Goal: Task Accomplishment & Management: Complete application form

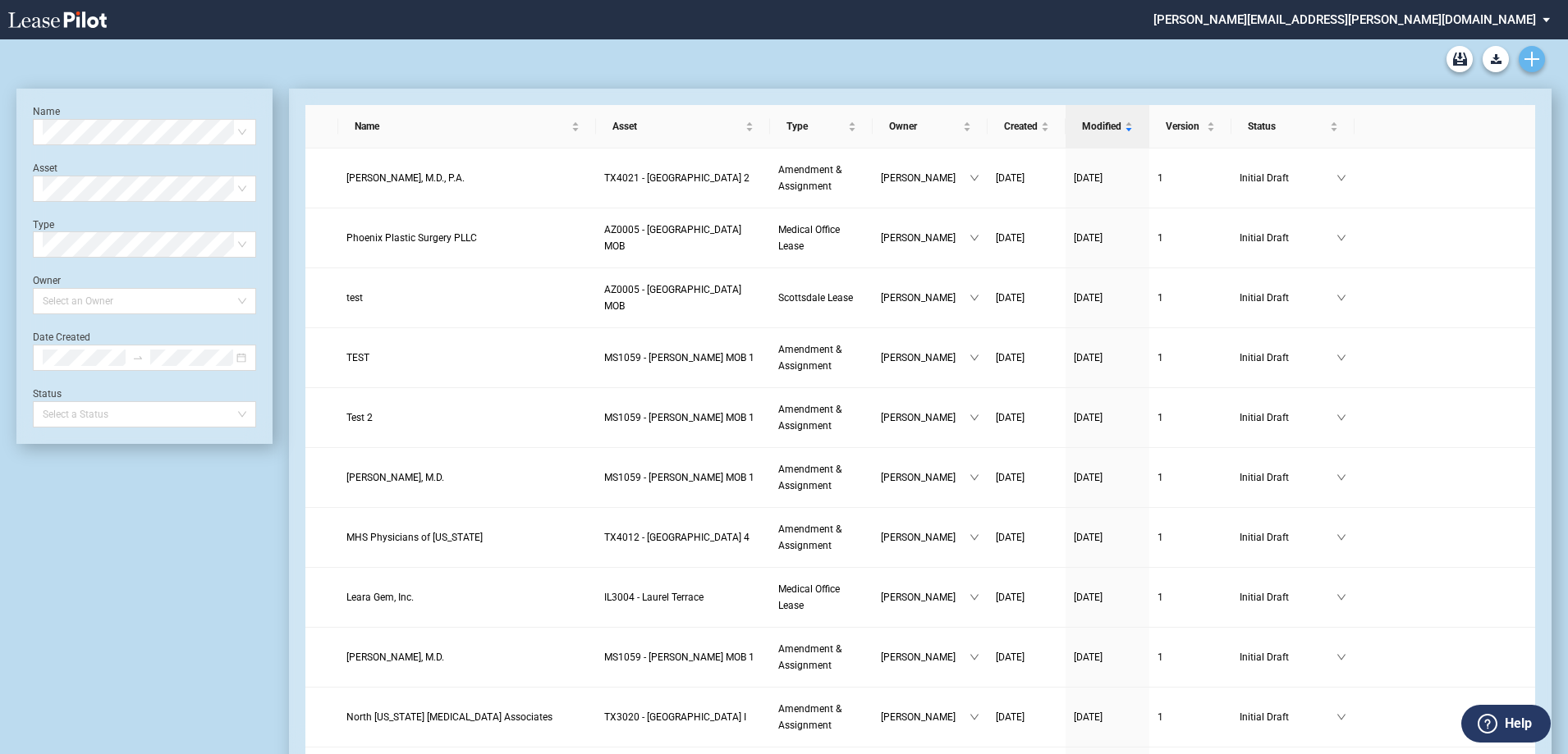
click at [1535, 54] on icon "Create new document" at bounding box center [1532, 58] width 15 height 15
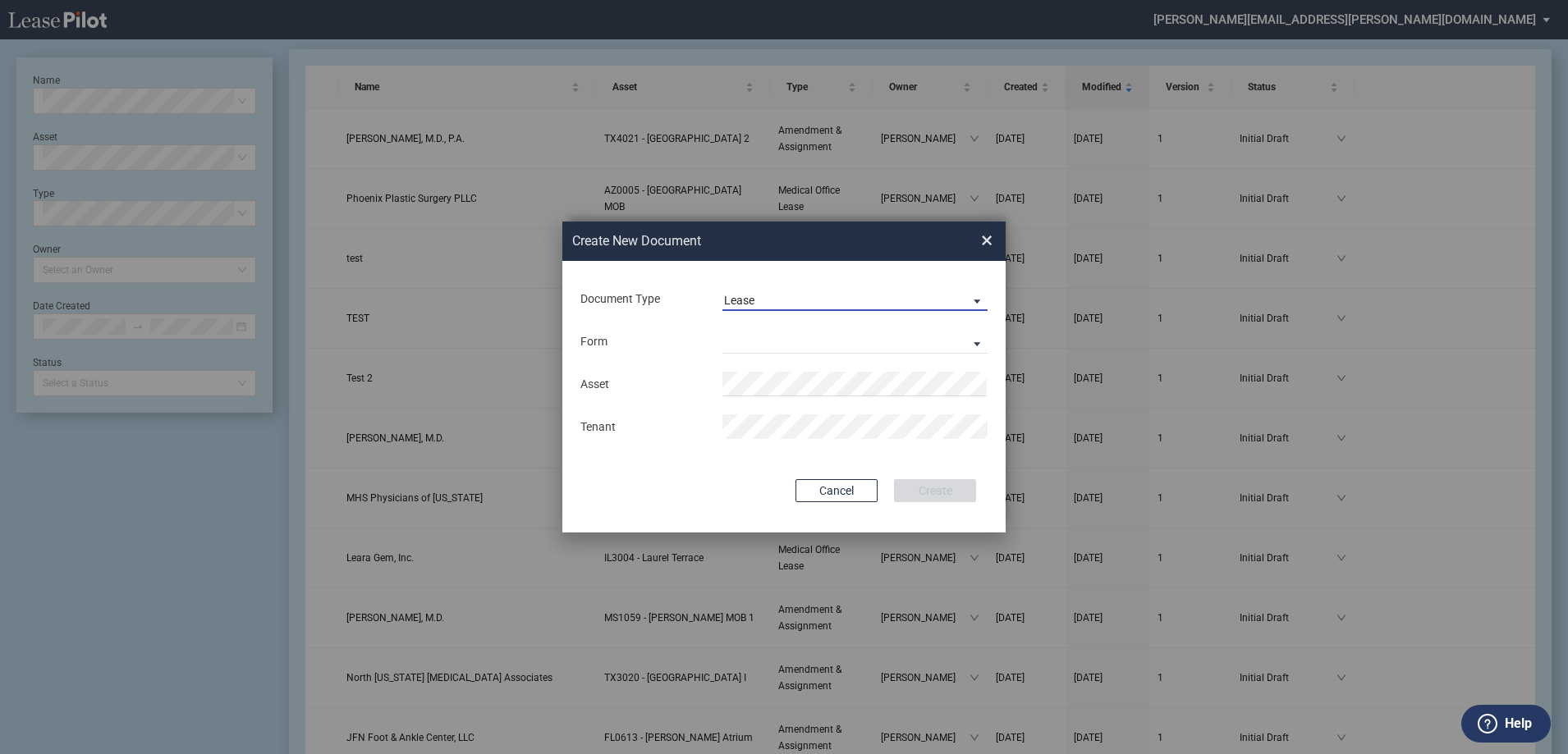
click at [969, 299] on span "Document Type: \aLease\a" at bounding box center [973, 300] width 19 height 17
click at [843, 333] on md-option "Amendment" at bounding box center [857, 340] width 291 height 39
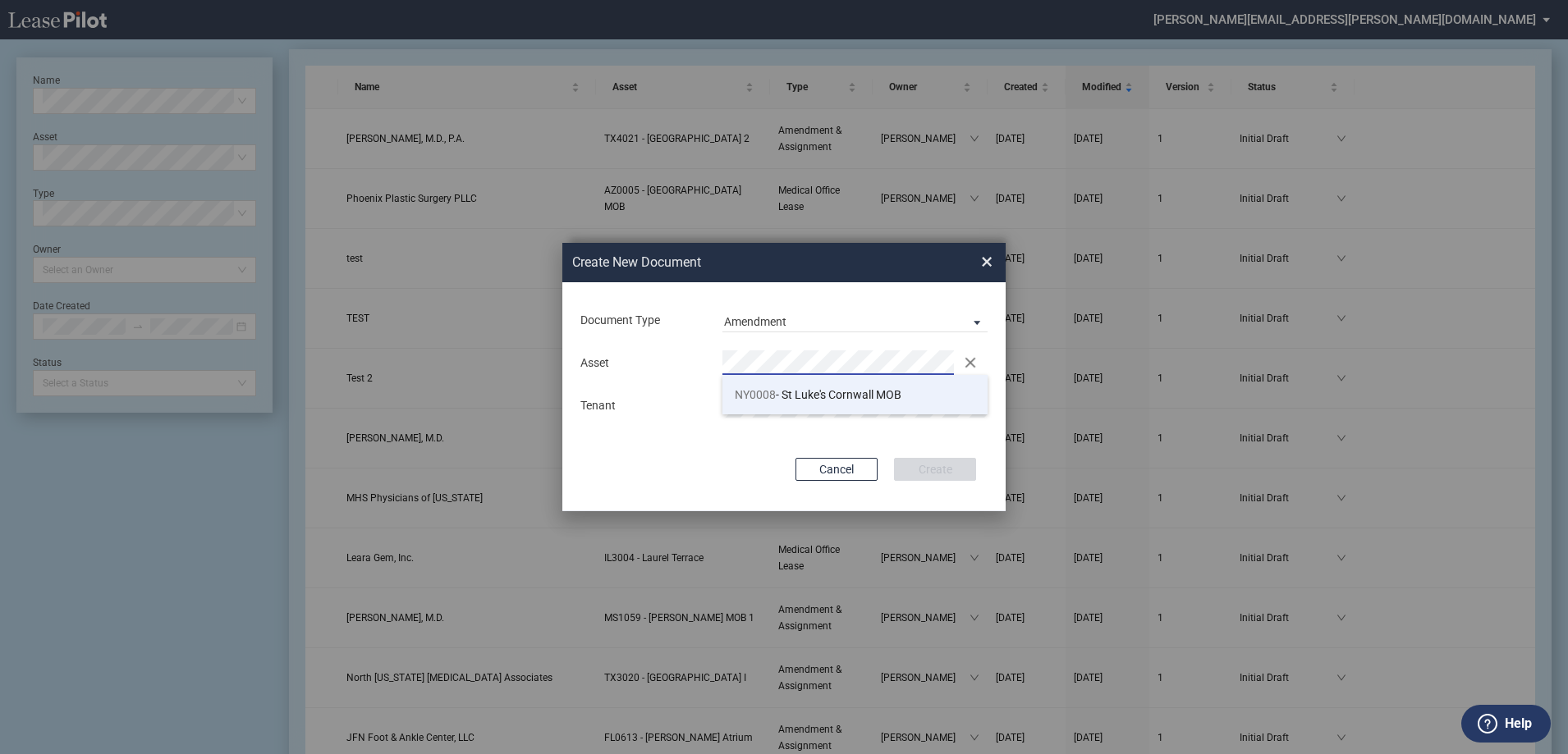
click at [867, 392] on span "NY0008 - St Luke's Cornwall MOB" at bounding box center [818, 394] width 166 height 13
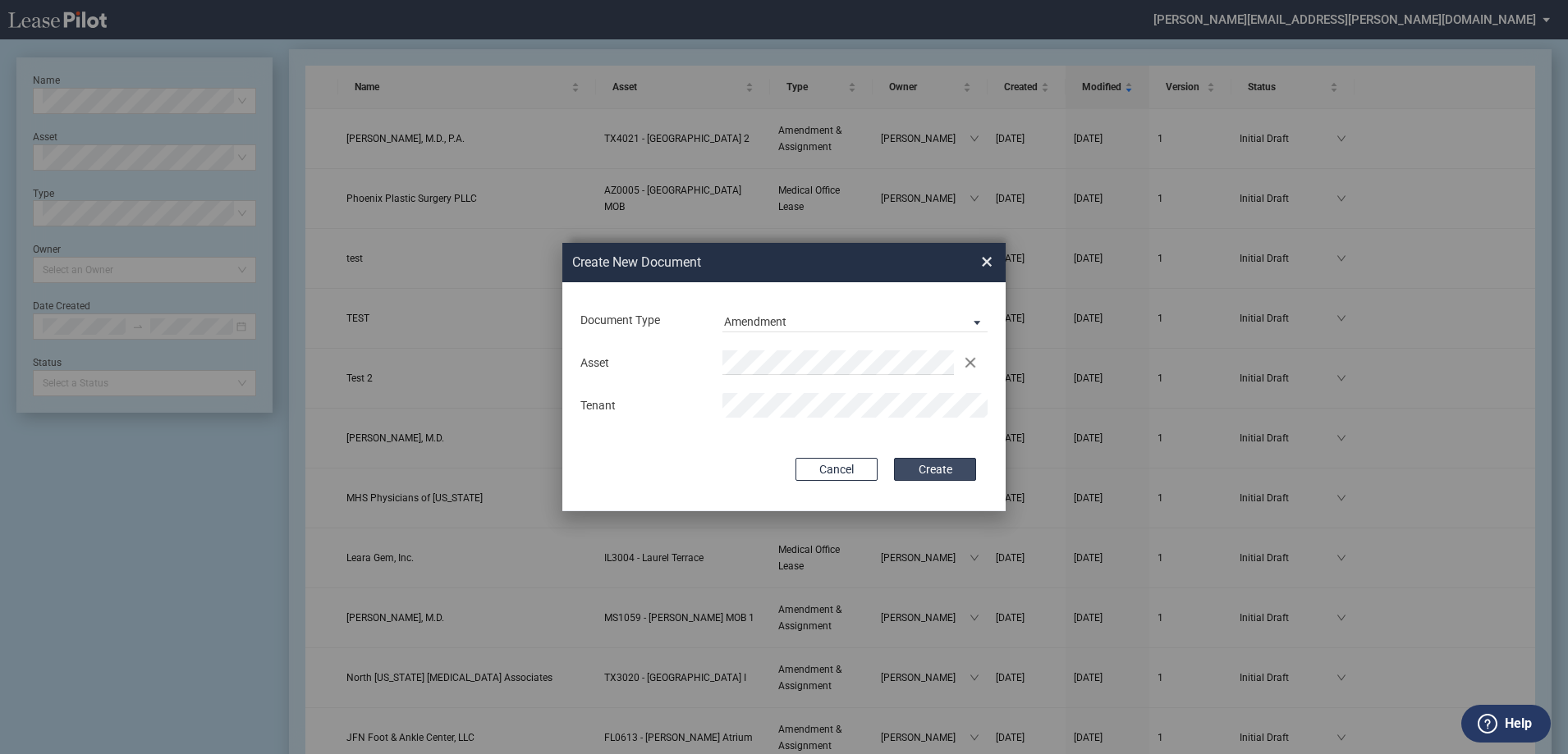
click at [936, 465] on button "Create" at bounding box center [935, 470] width 82 height 23
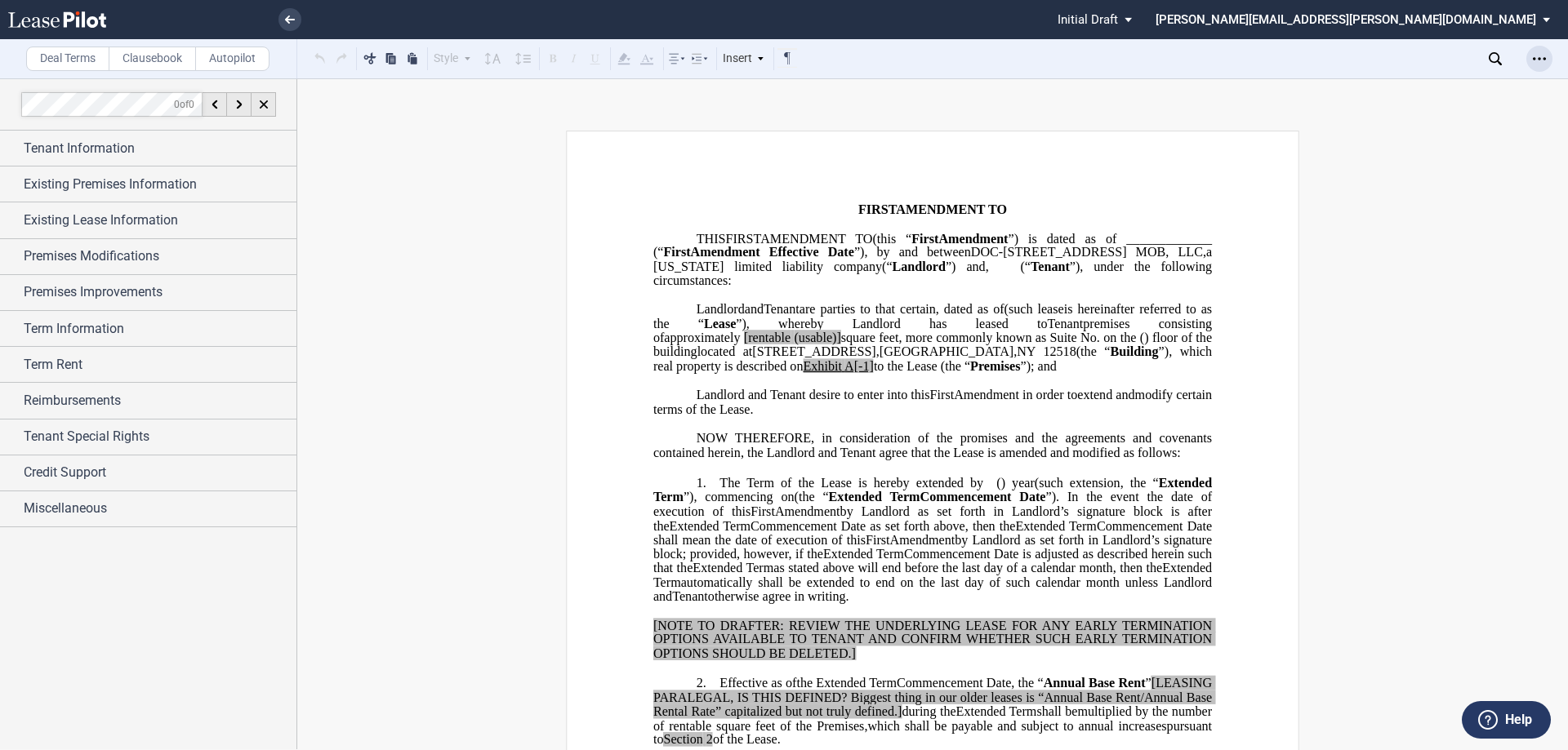
click at [1539, 51] on div "Open Lease options menu" at bounding box center [1539, 58] width 26 height 26
click at [1431, 83] on div "Download" at bounding box center [1444, 88] width 199 height 14
click at [80, 143] on span "Tenant Information" at bounding box center [78, 148] width 111 height 19
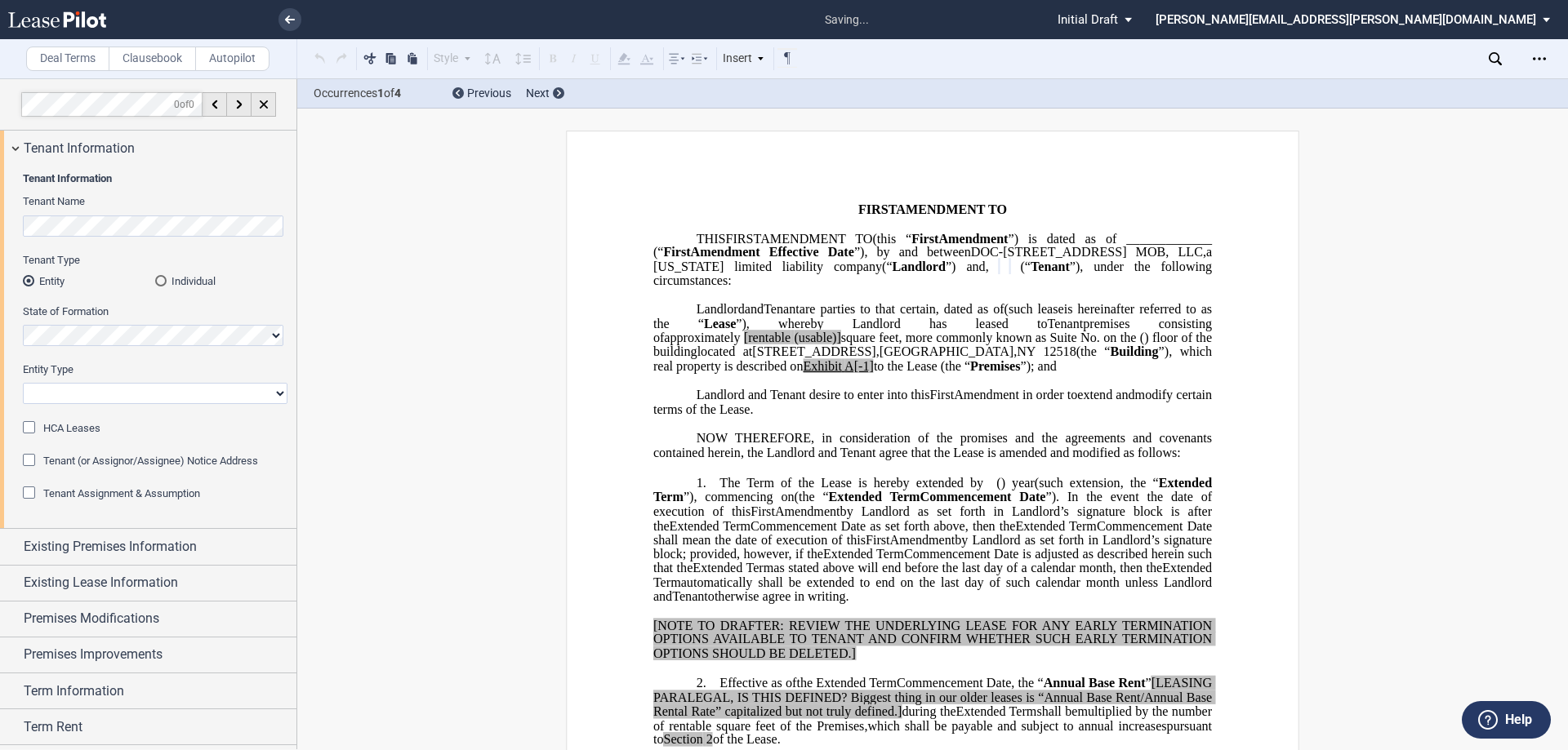
click at [57, 390] on select "Corporation Limited Liability Company General Partnership Limited Partnership O…" at bounding box center [155, 394] width 264 height 21
click at [278, 386] on select "Corporation Limited Liability Company General Partnership Limited Partnership O…" at bounding box center [155, 394] width 264 height 21
select select "Other"
click at [23, 383] on select "Corporation Limited Liability Company General Partnership Limited Partnership O…" at bounding box center [155, 394] width 264 height 21
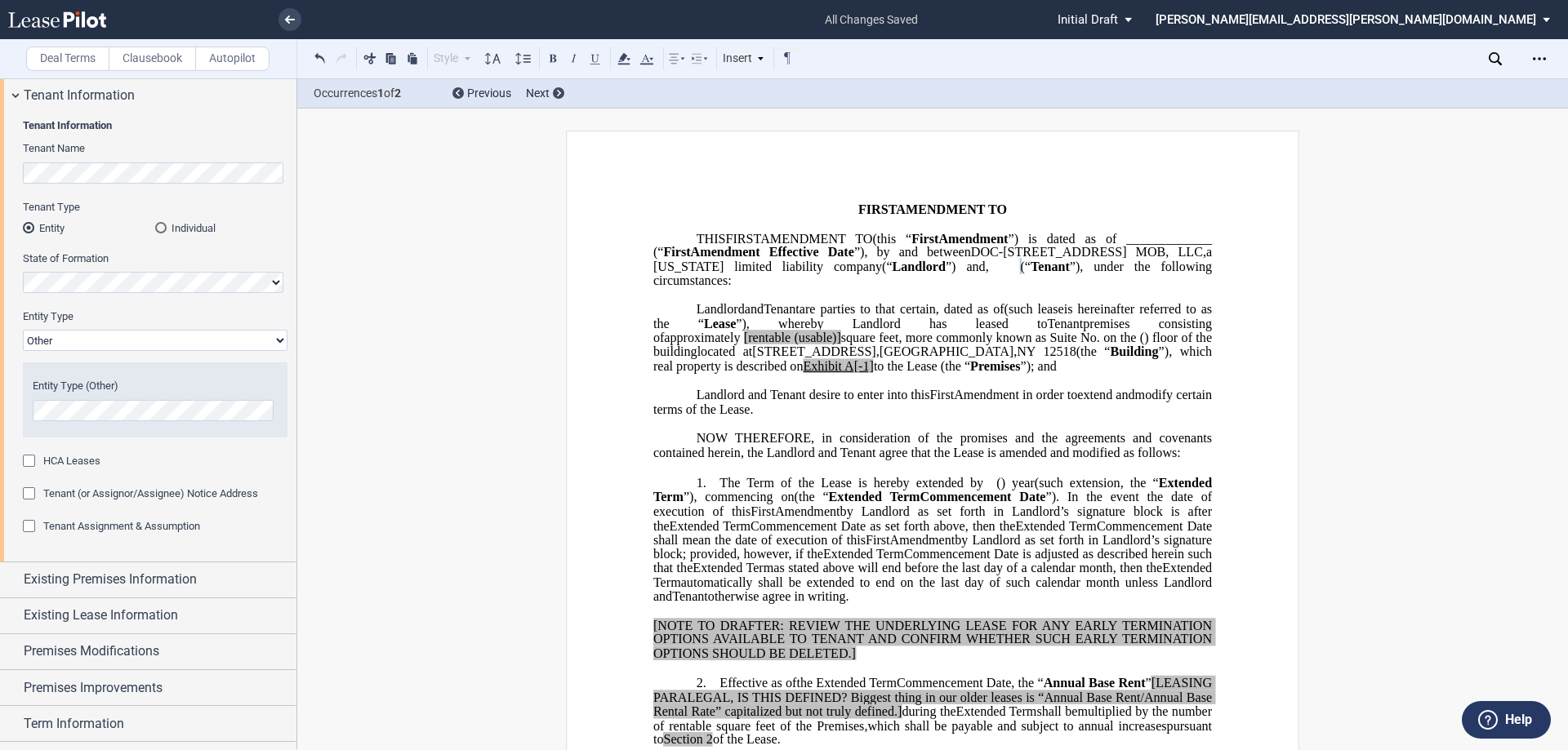
scroll to position [81, 0]
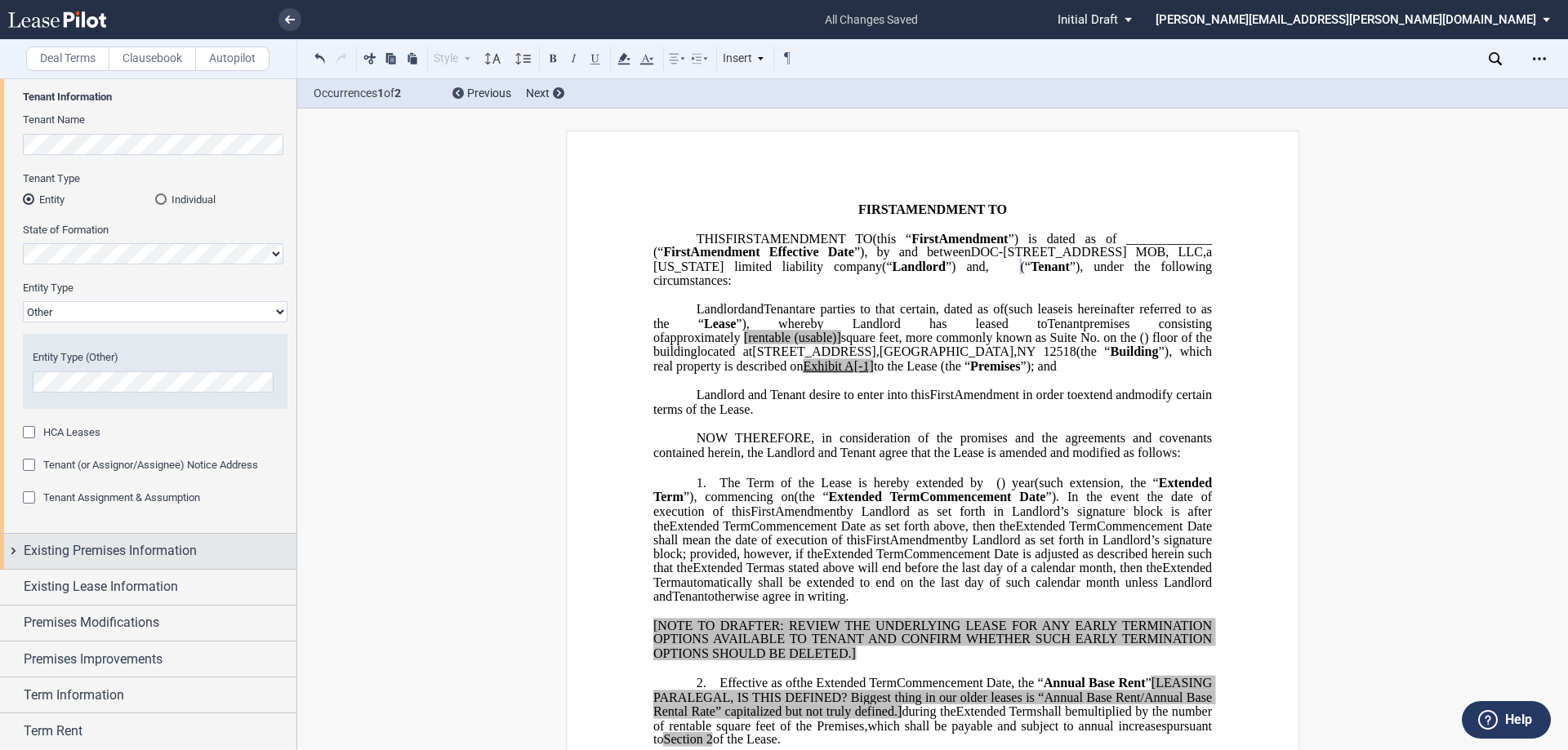
click at [149, 552] on span "Existing Premises Information" at bounding box center [109, 551] width 173 height 19
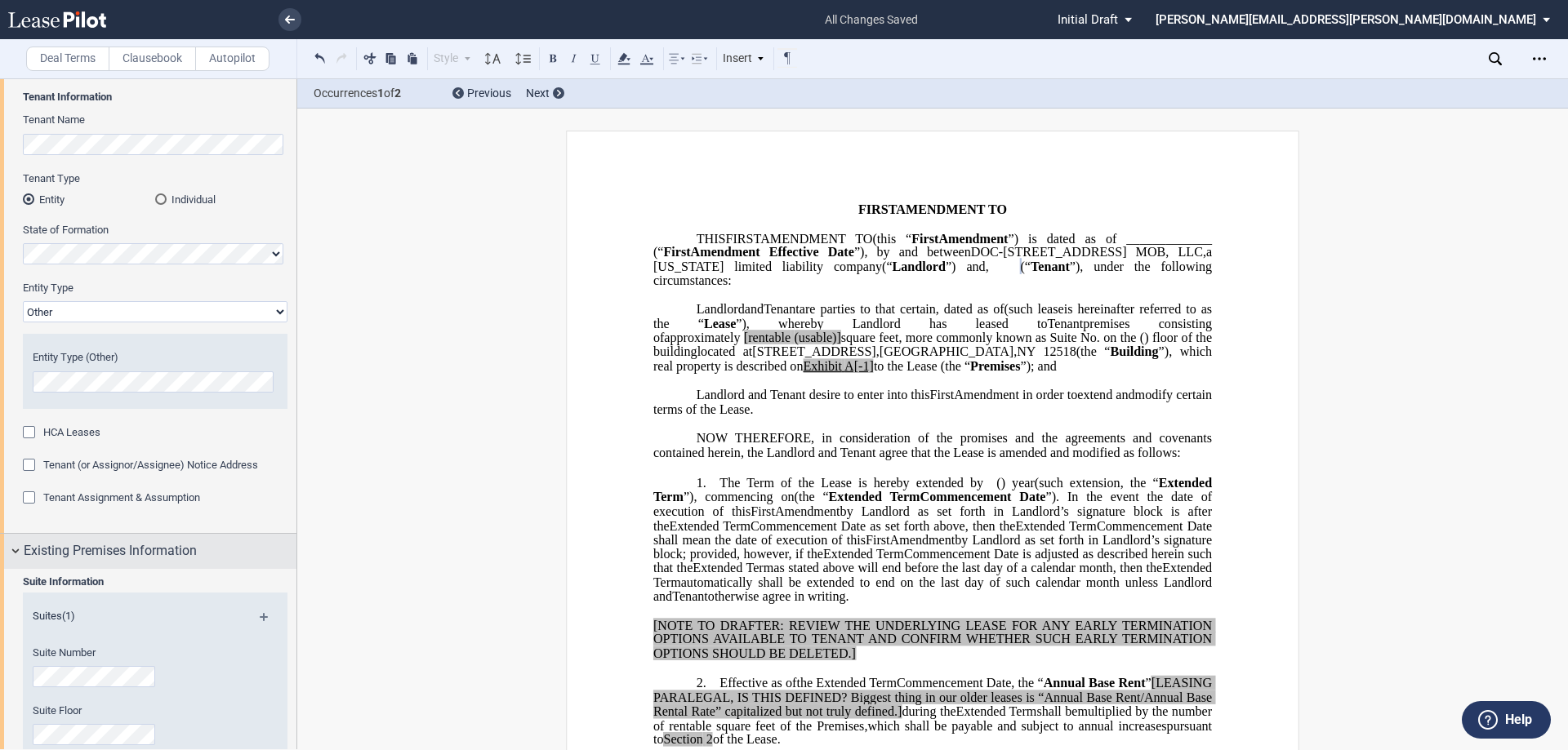
scroll to position [326, 0]
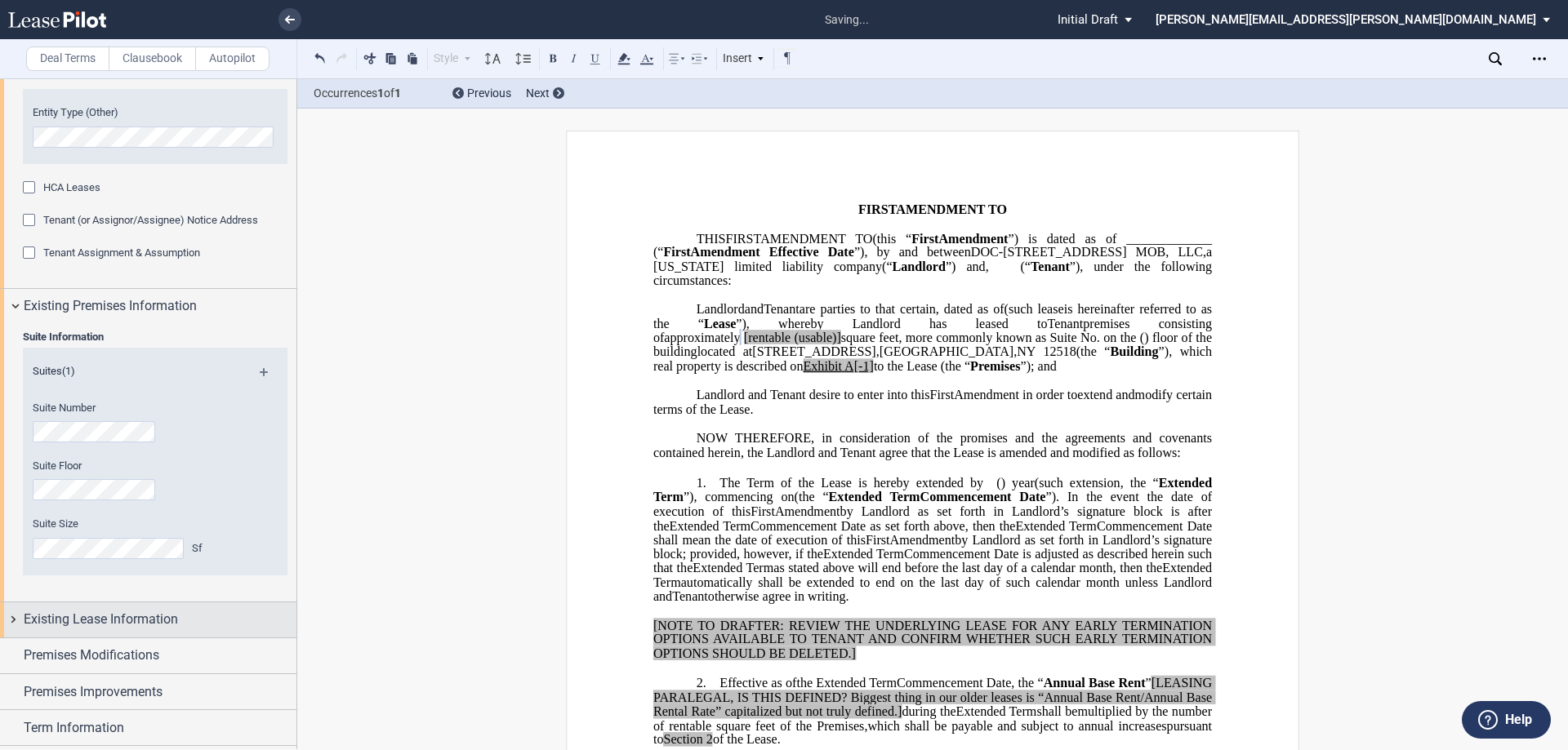
click at [261, 612] on div "Existing Lease Information" at bounding box center [160, 619] width 273 height 19
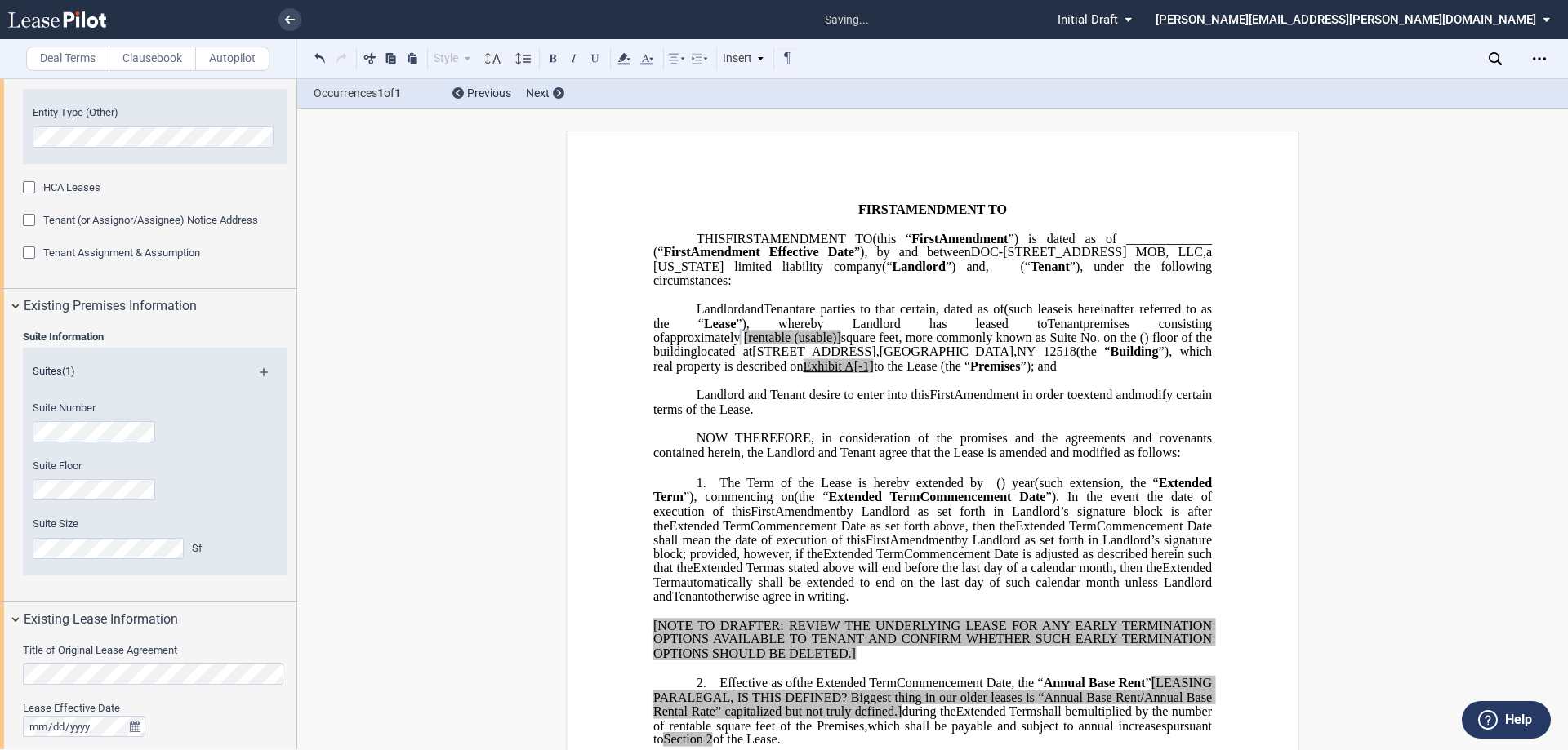
scroll to position [490, 0]
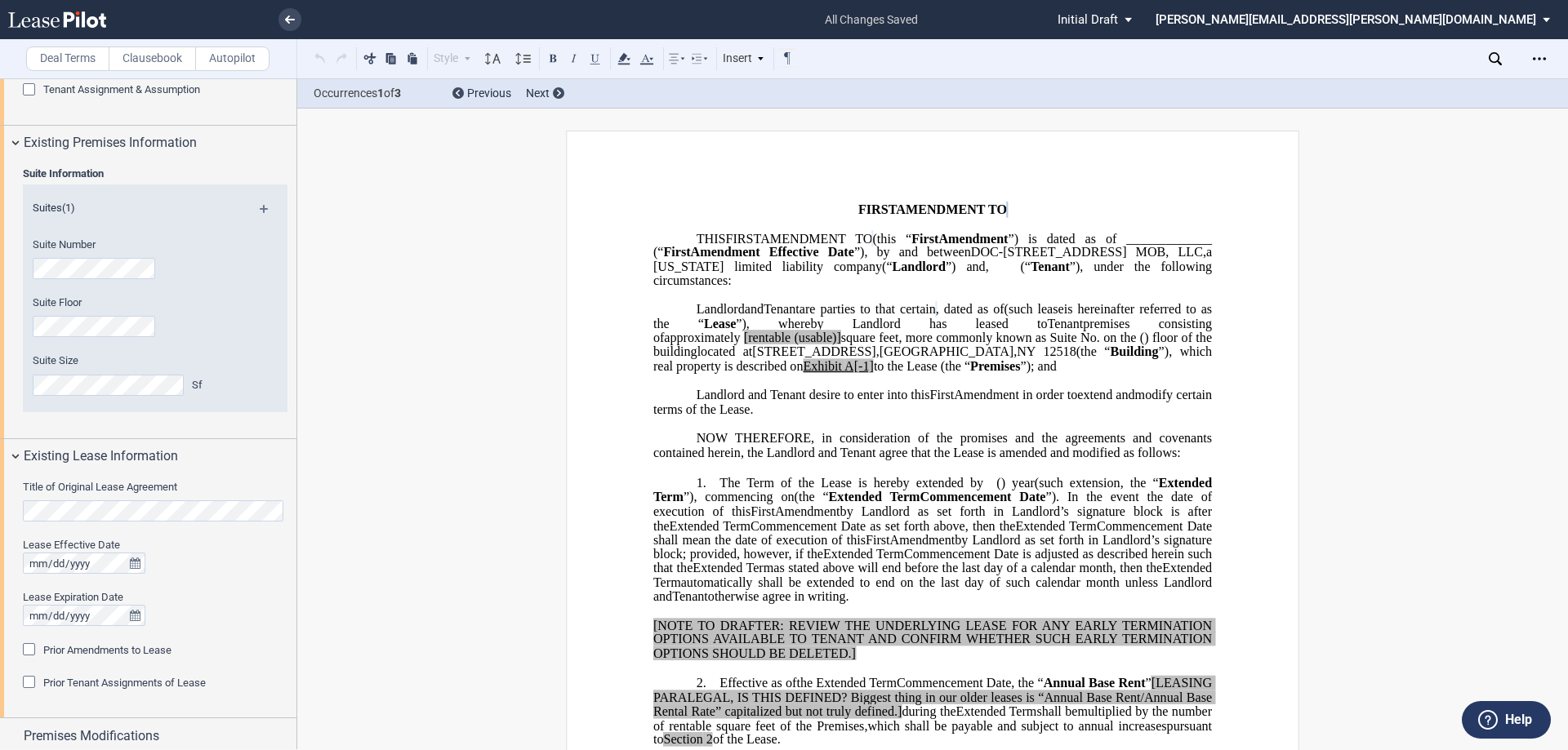
click at [191, 575] on div "Lease Effective Date Lease Expiration Date" at bounding box center [155, 590] width 264 height 105
click at [233, 593] on div "Lease Expiration Date" at bounding box center [155, 597] width 264 height 15
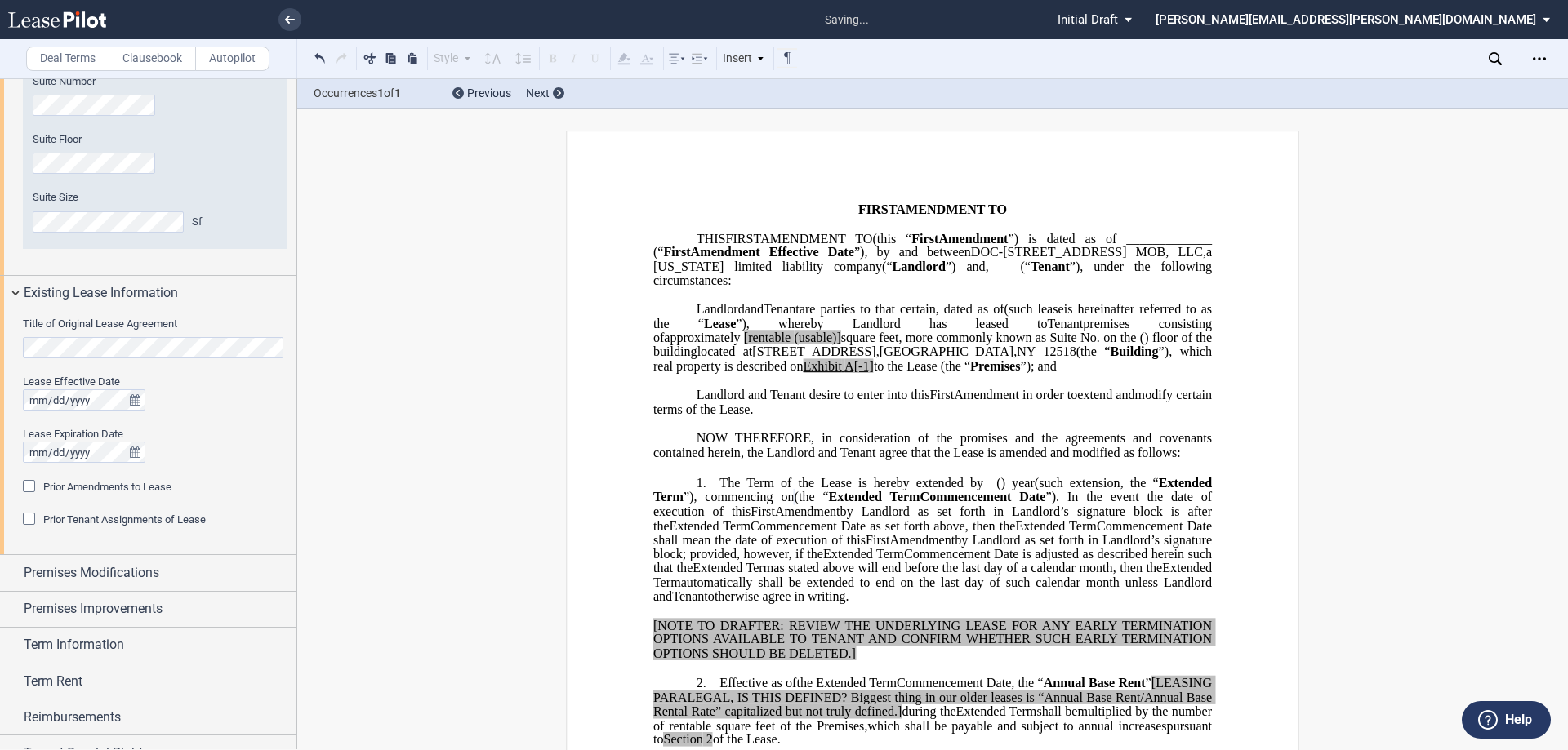
click at [31, 483] on div "Prior Amendments to Lease" at bounding box center [31, 488] width 16 height 16
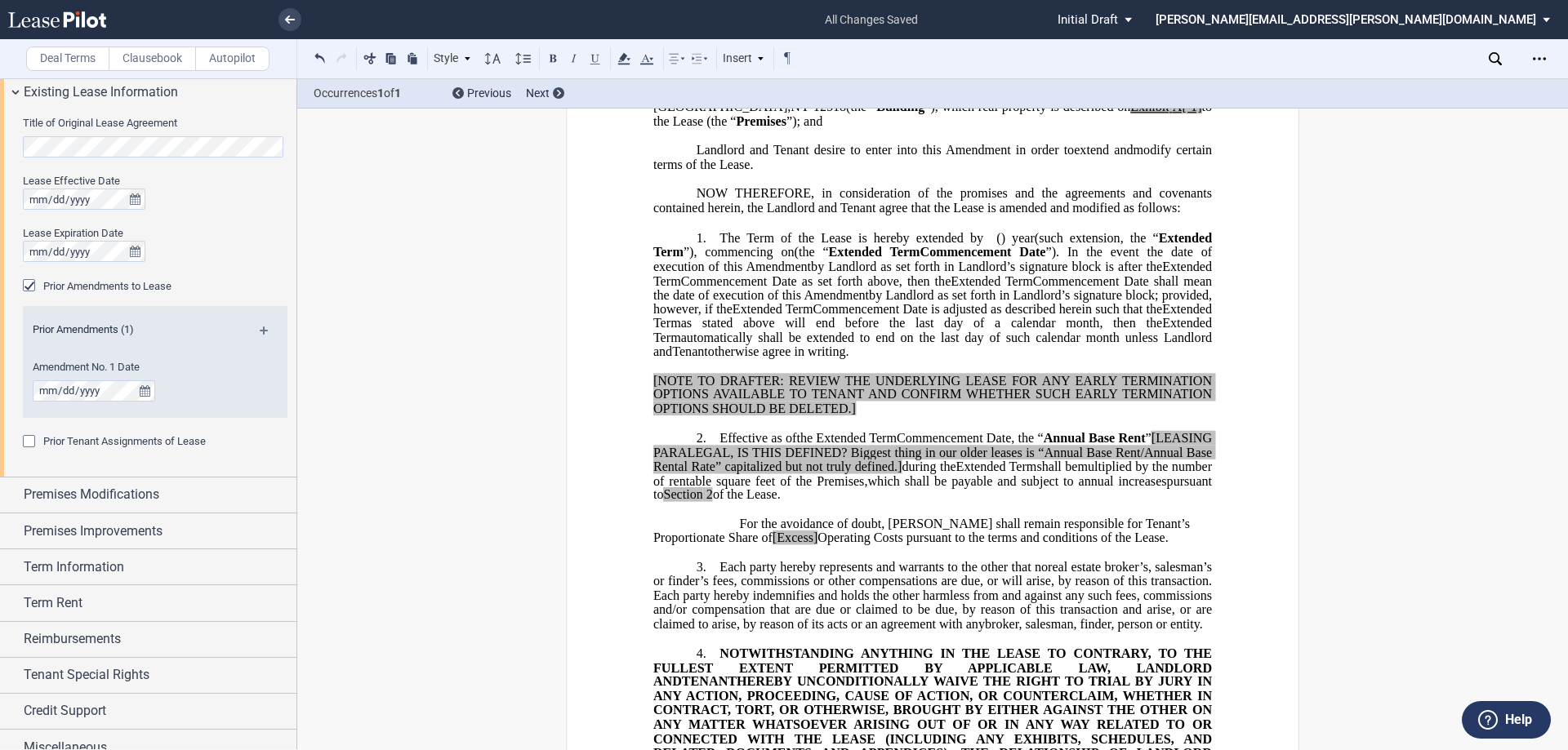
scroll to position [870, 0]
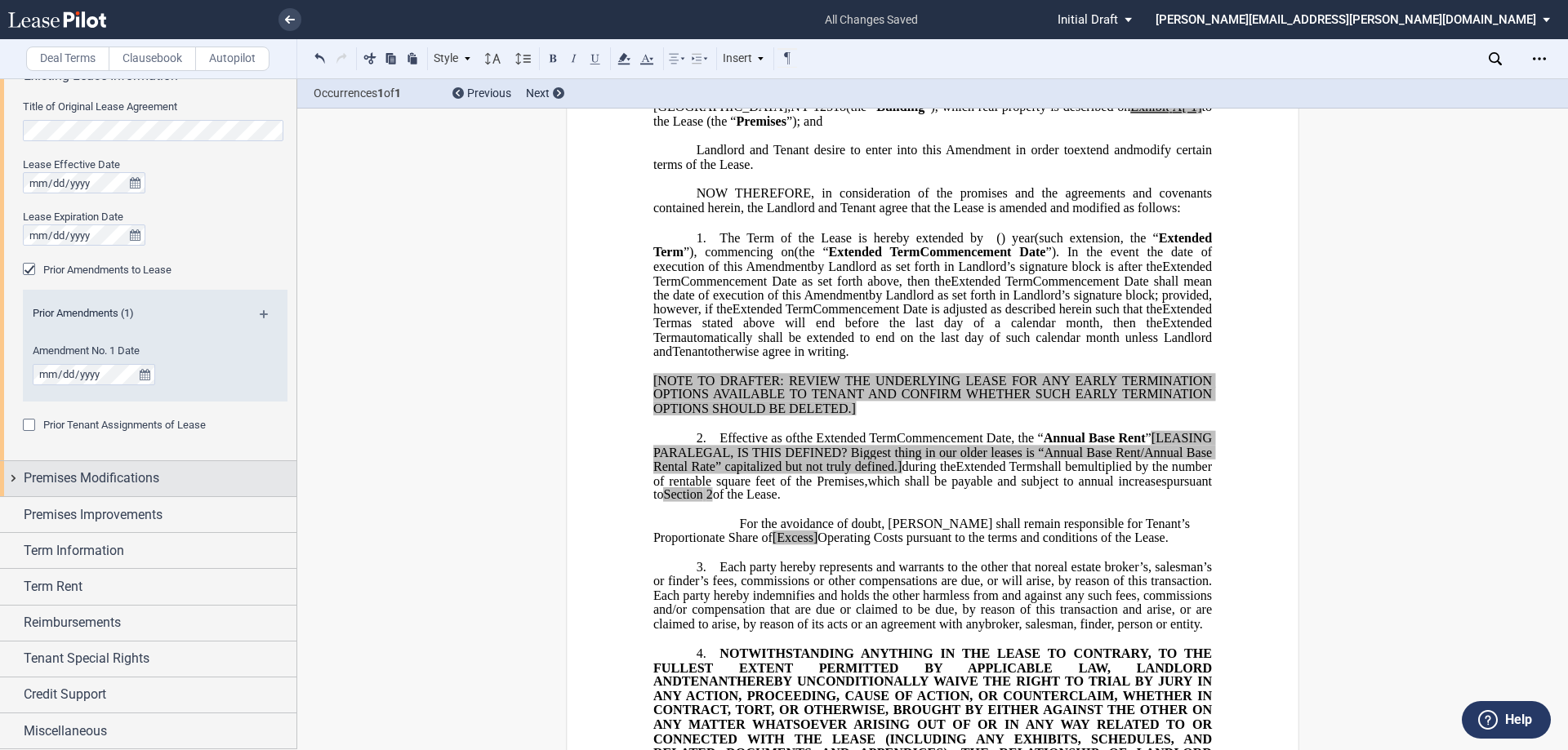
click at [138, 471] on span "Premises Modifications" at bounding box center [91, 478] width 136 height 19
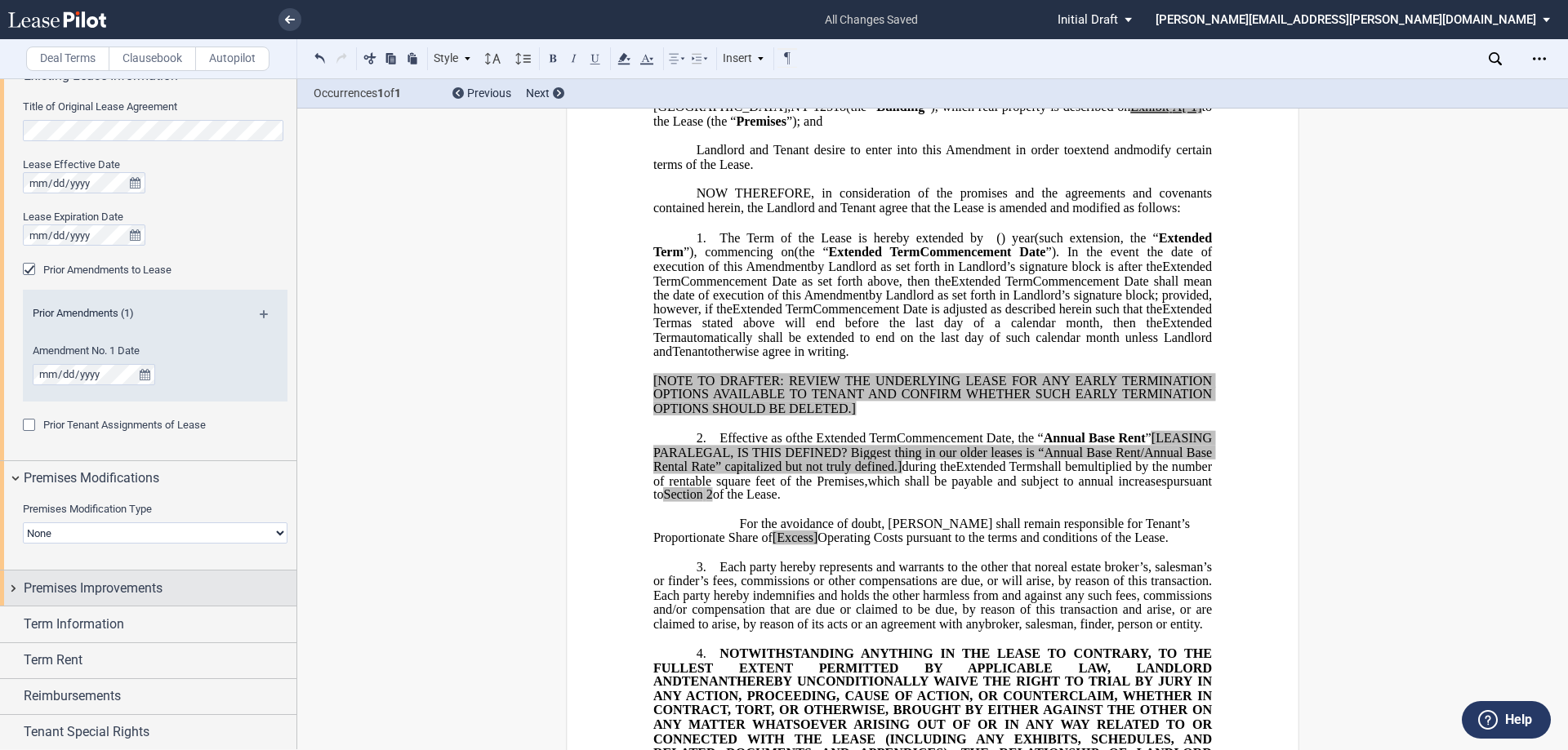
scroll to position [944, 0]
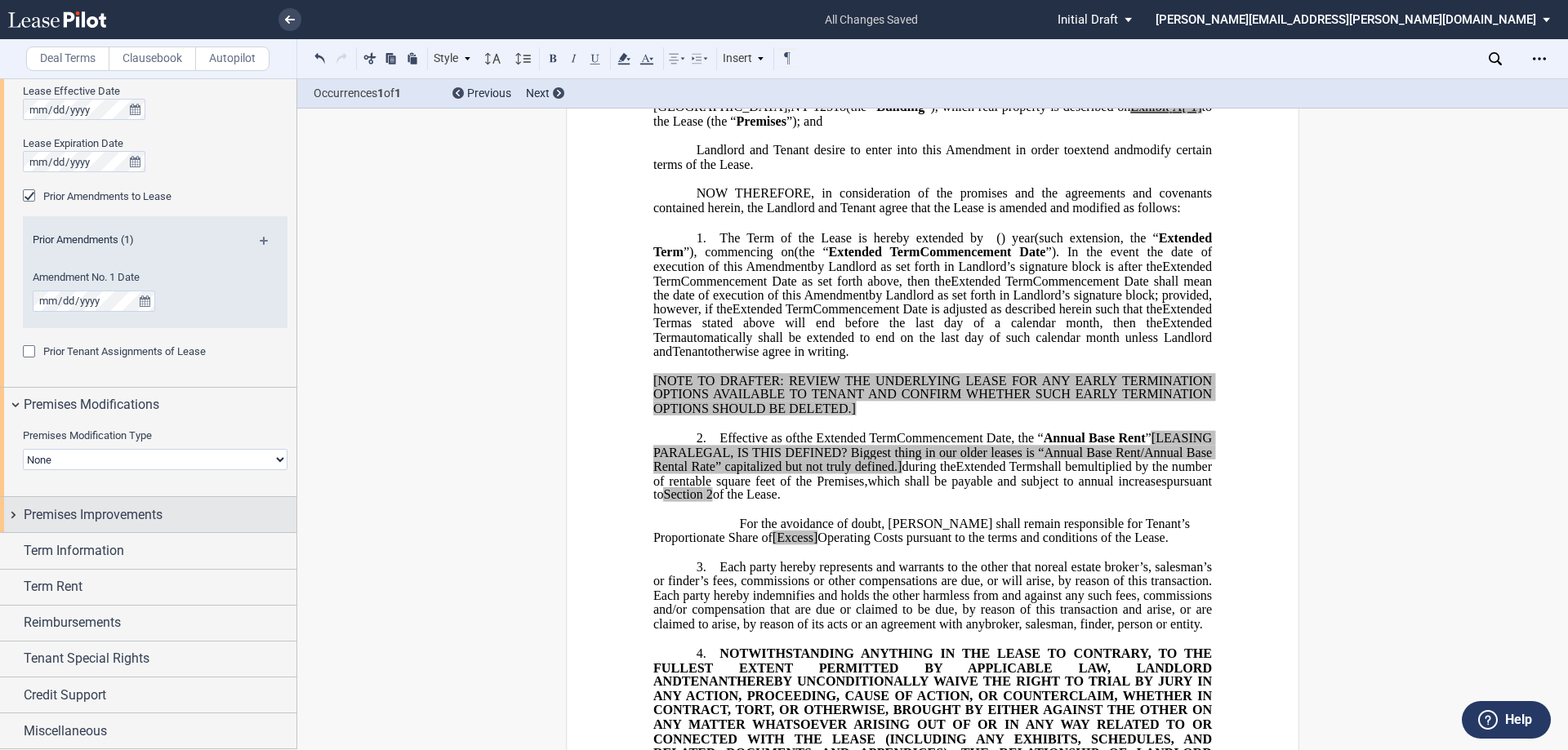
click at [179, 509] on div "Premises Improvements" at bounding box center [160, 515] width 273 height 19
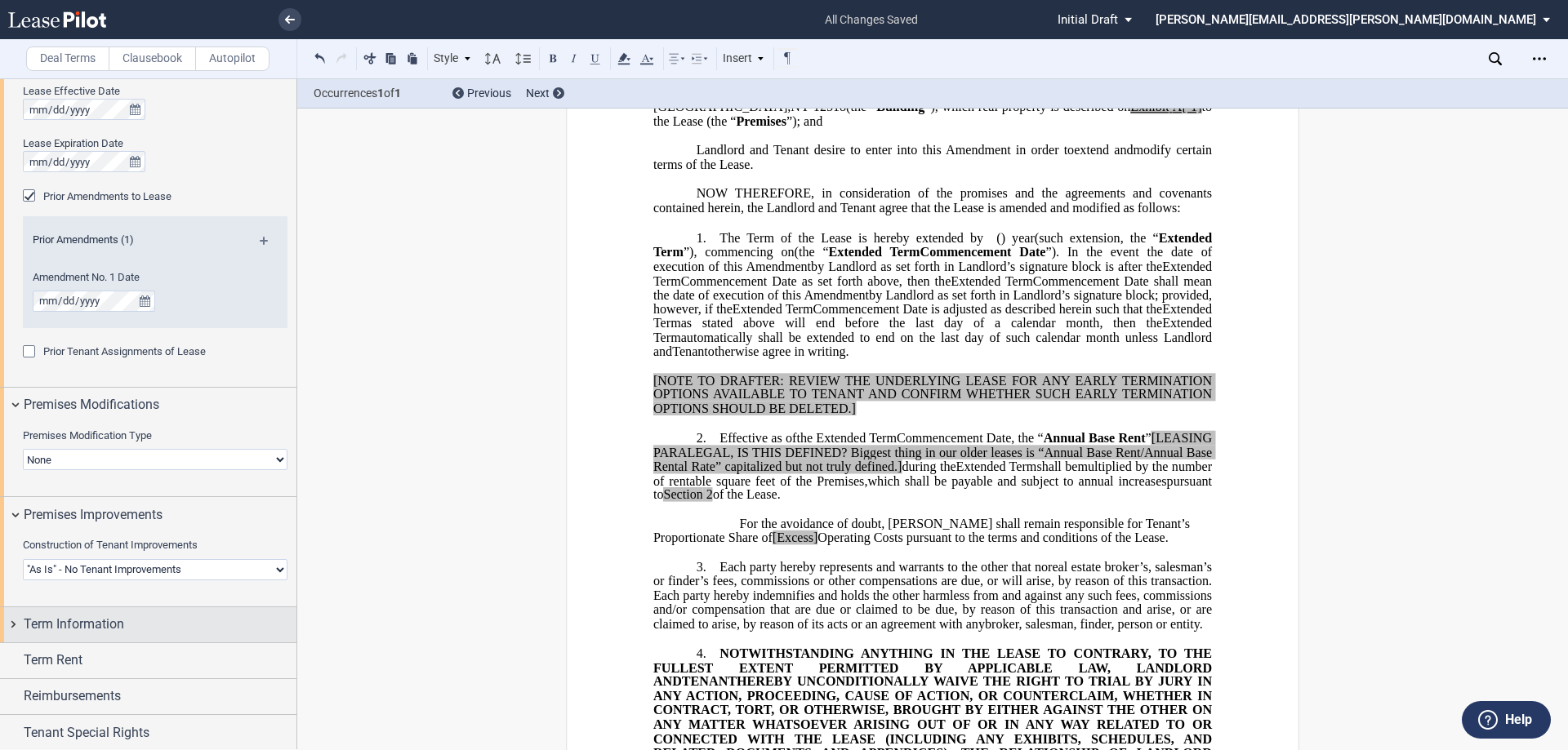
scroll to position [1018, 0]
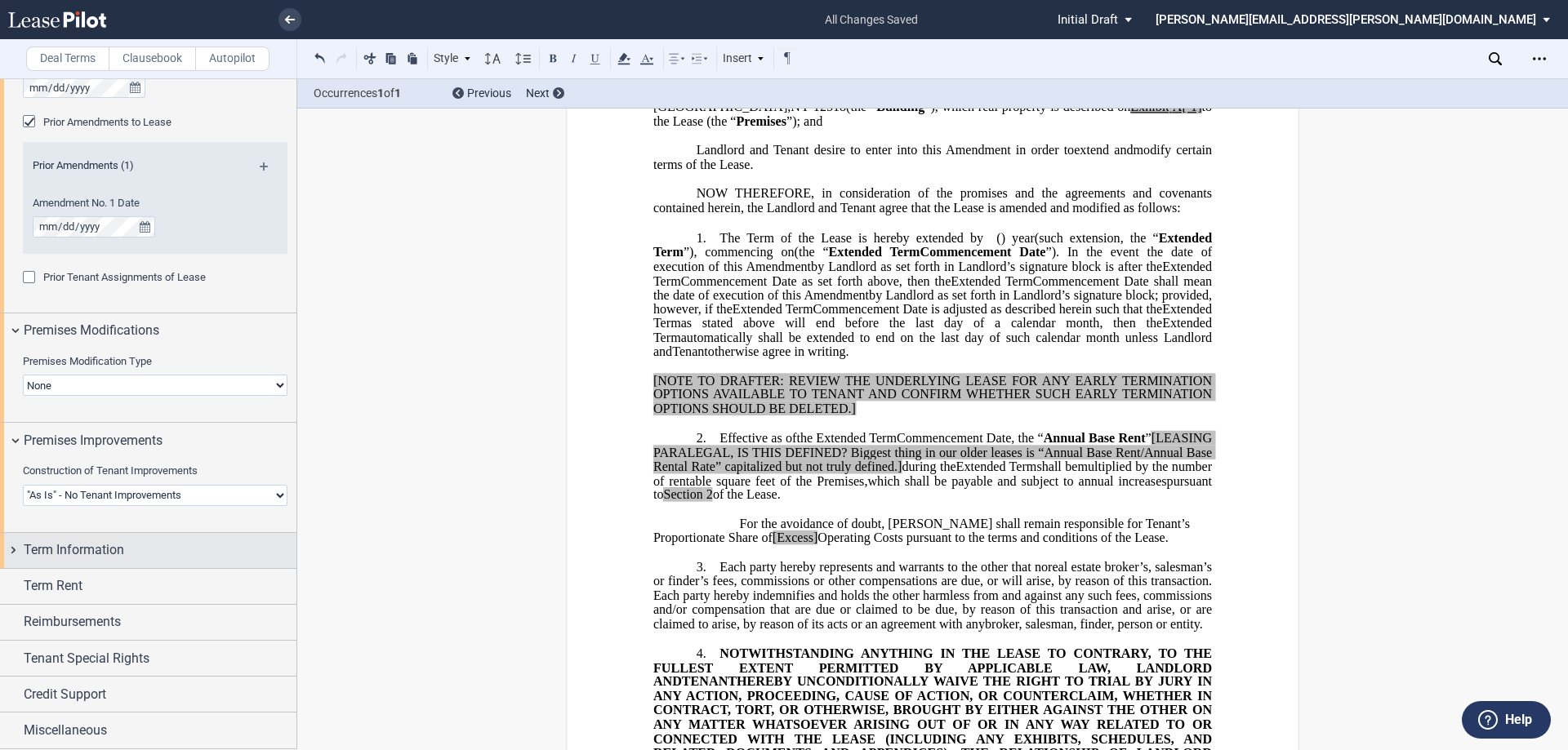
click at [162, 546] on div "Term Information" at bounding box center [160, 550] width 273 height 19
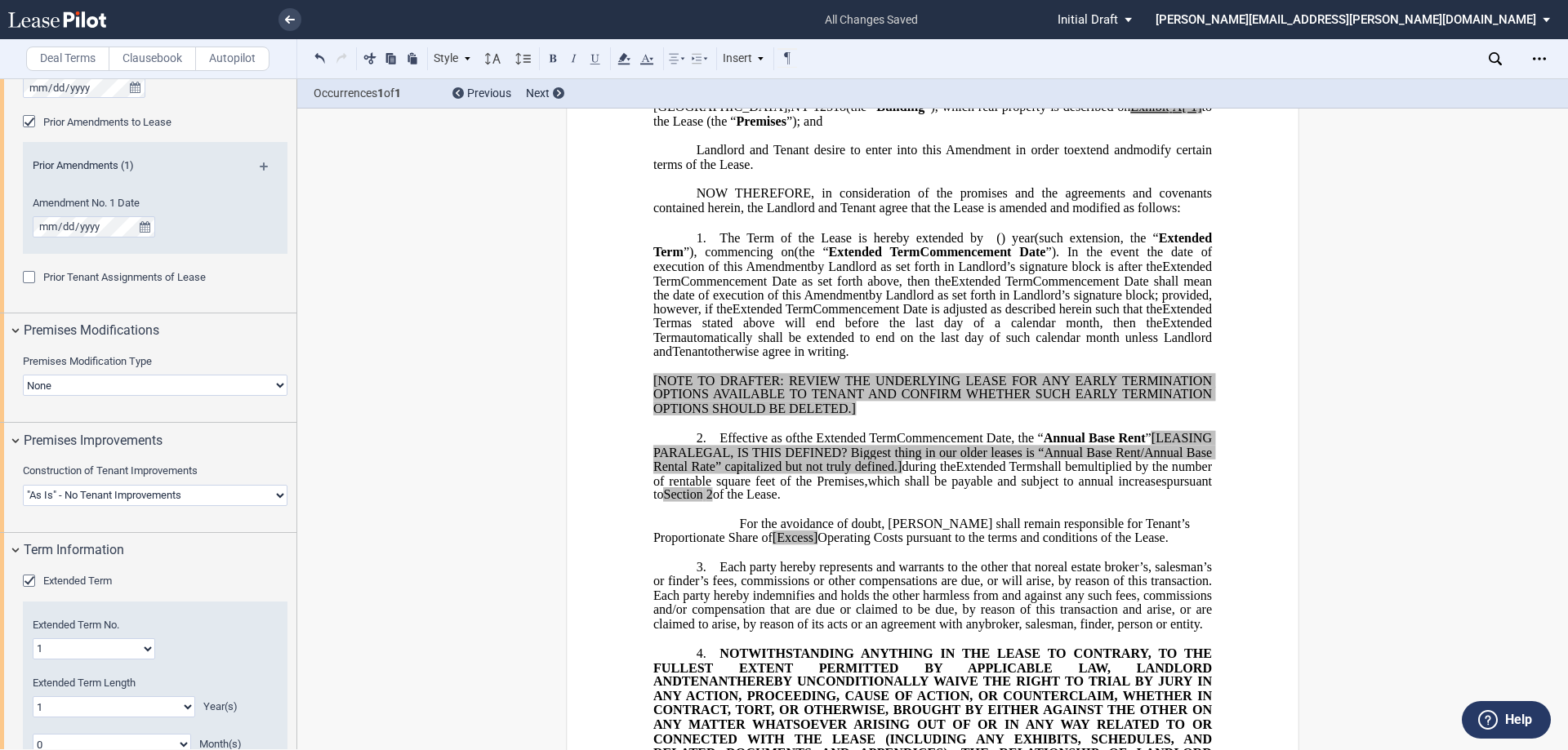
scroll to position [1182, 0]
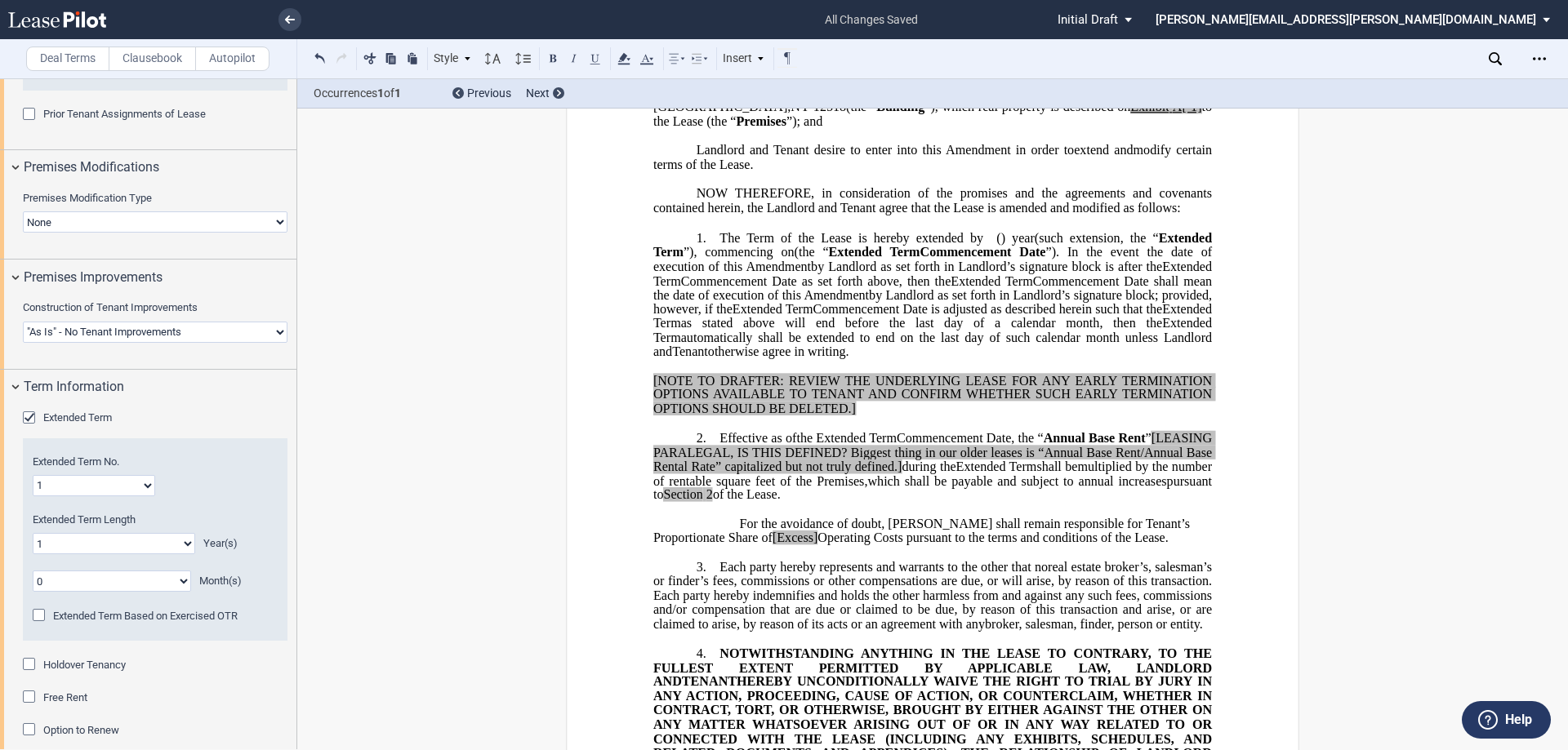
click at [190, 540] on select "0 1 2 3 4 5 6 7 8 9 10 11 12 13 14 15 16 17 18 19 20" at bounding box center [114, 544] width 163 height 21
click at [33, 533] on select "0 1 2 3 4 5 6 7 8 9 10 11 12 13 14 15 16 17 18 19 20" at bounding box center [114, 544] width 163 height 21
click at [73, 576] on select "0 1 2 3 4 5 6 7 8 9 10 11" at bounding box center [112, 582] width 159 height 21
click at [33, 571] on select "0 1 2 3 4 5 6 7 8 9 10 11" at bounding box center [112, 582] width 159 height 21
click at [111, 552] on select "0 1 2 3 4 5 6 7 8 9 10 11 12 13 14 15 16 17 18 19 20" at bounding box center [114, 544] width 163 height 21
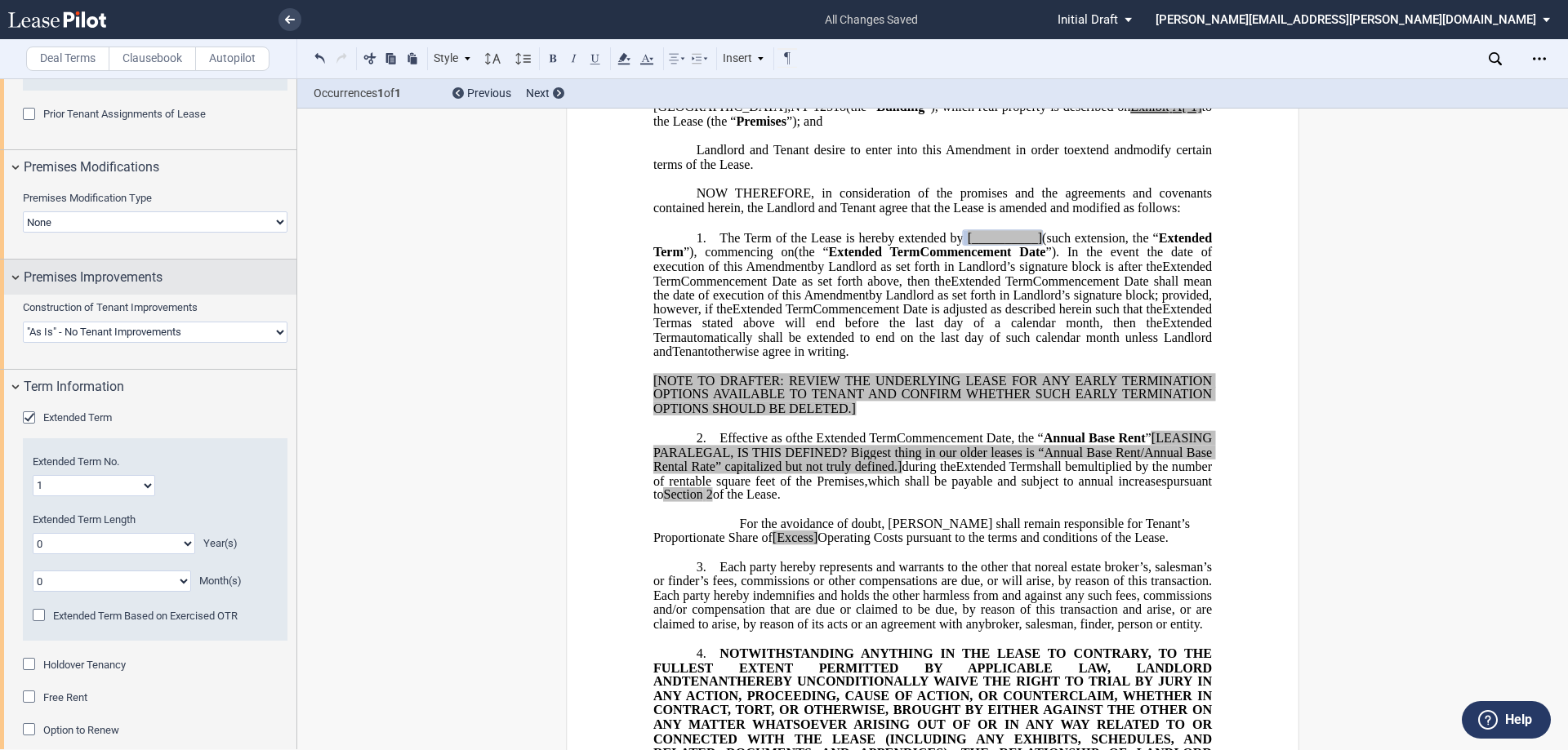
select select "number:1"
click at [33, 533] on select "0 1 2 3 4 5 6 7 8 9 10 11 12 13 14 15 16 17 18 19 20" at bounding box center [114, 544] width 163 height 21
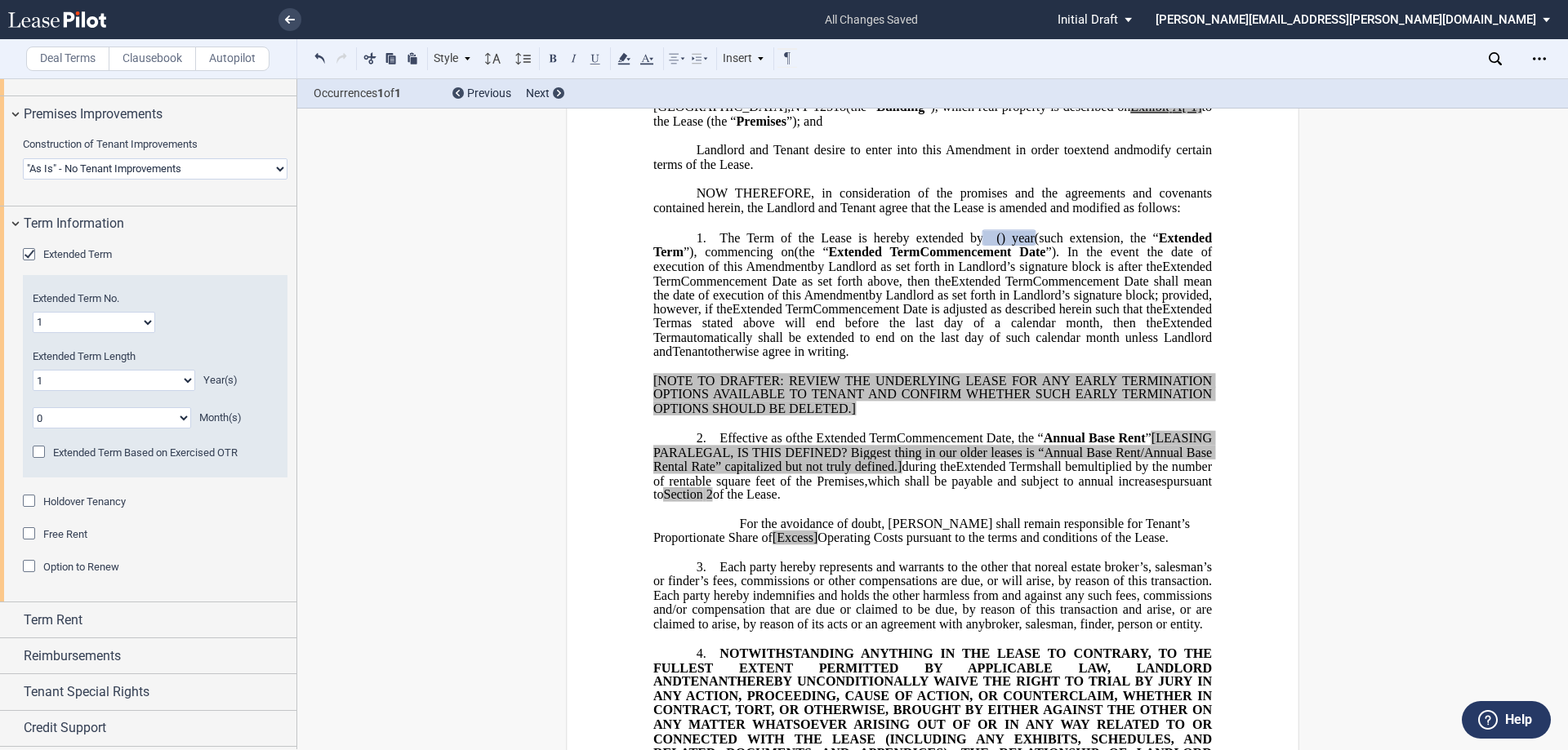
scroll to position [1378, 0]
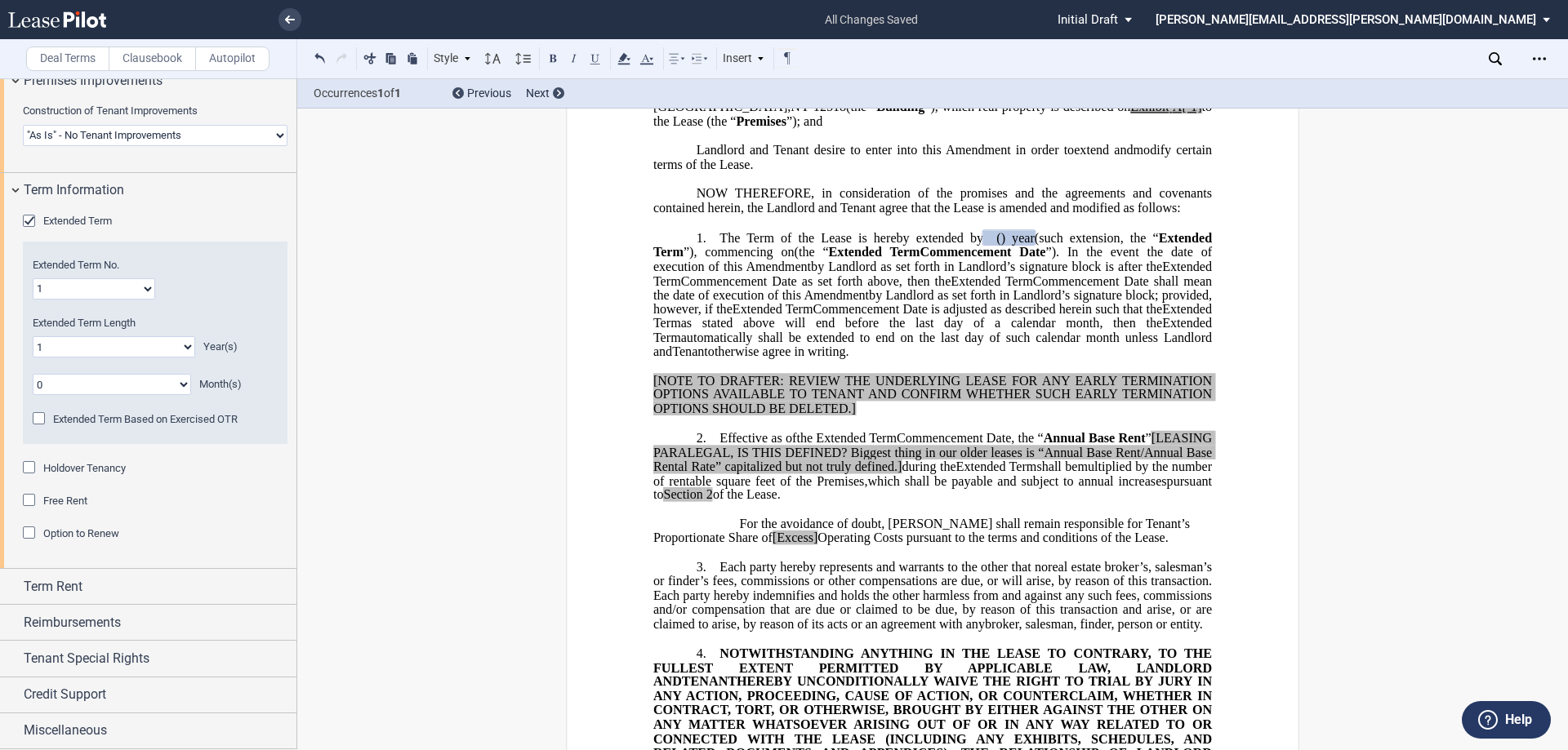
click at [220, 585] on div "Term Rent" at bounding box center [160, 586] width 273 height 19
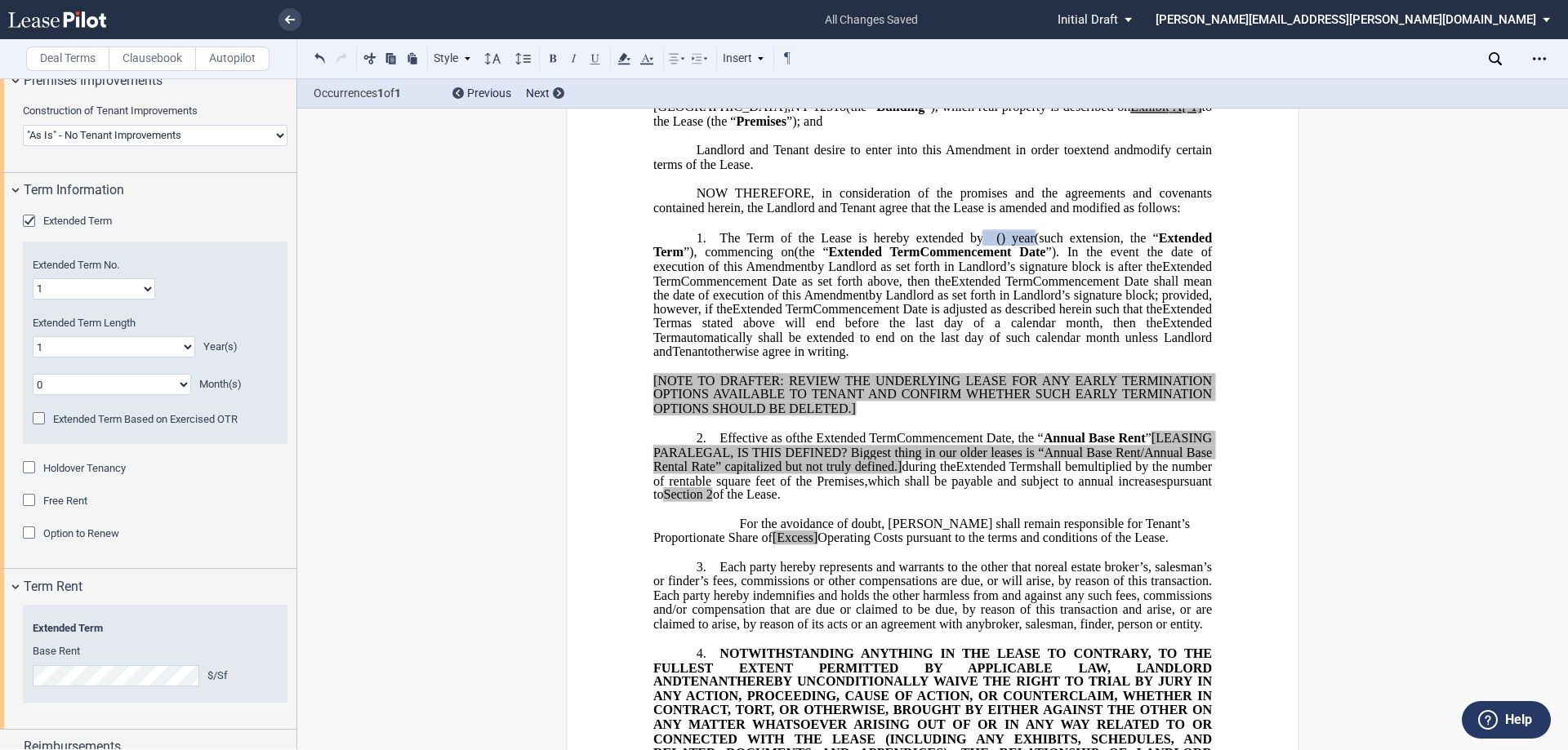
scroll to position [1459, 0]
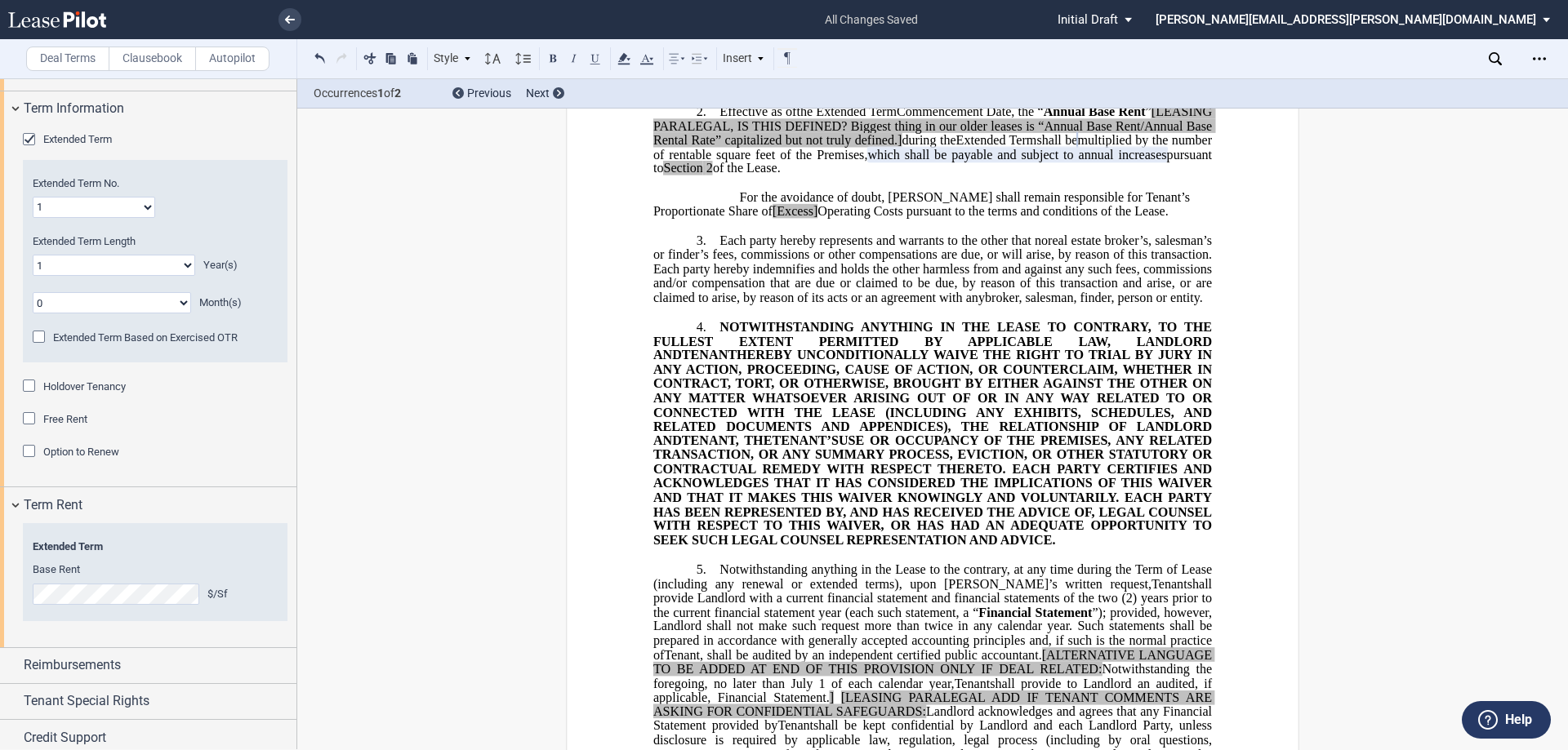
scroll to position [1502, 0]
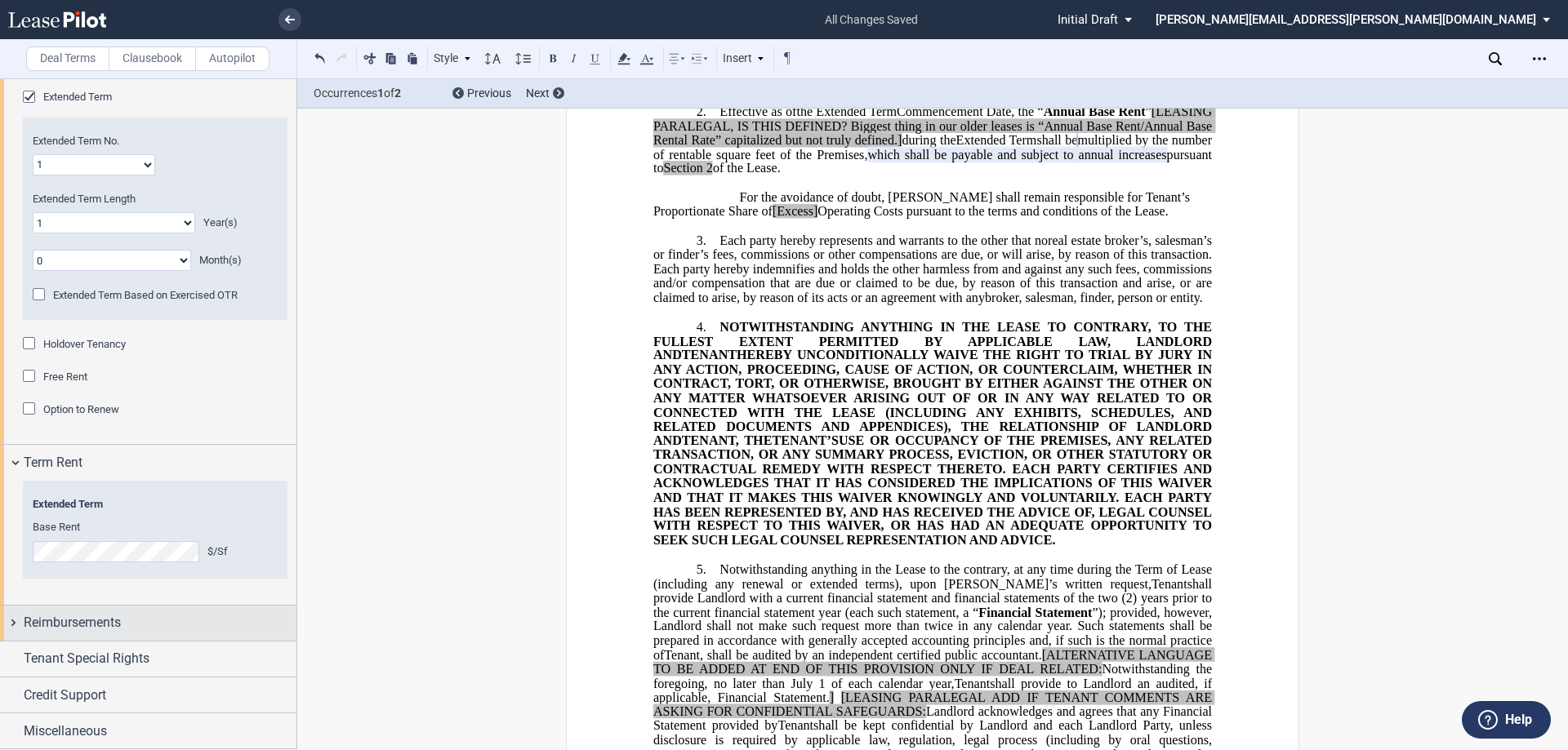
click at [34, 619] on span "Reimbursements" at bounding box center [72, 623] width 97 height 19
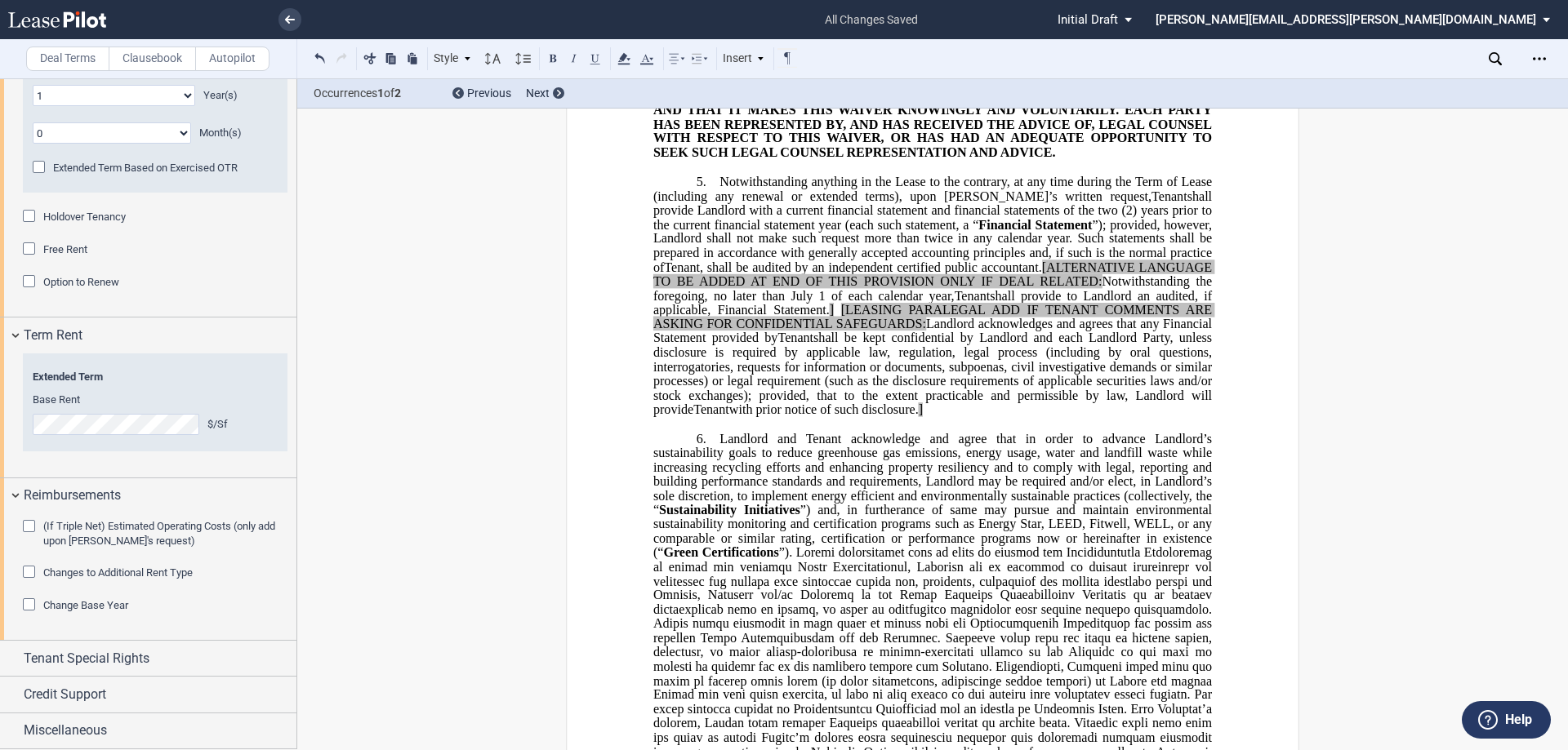
scroll to position [979, 0]
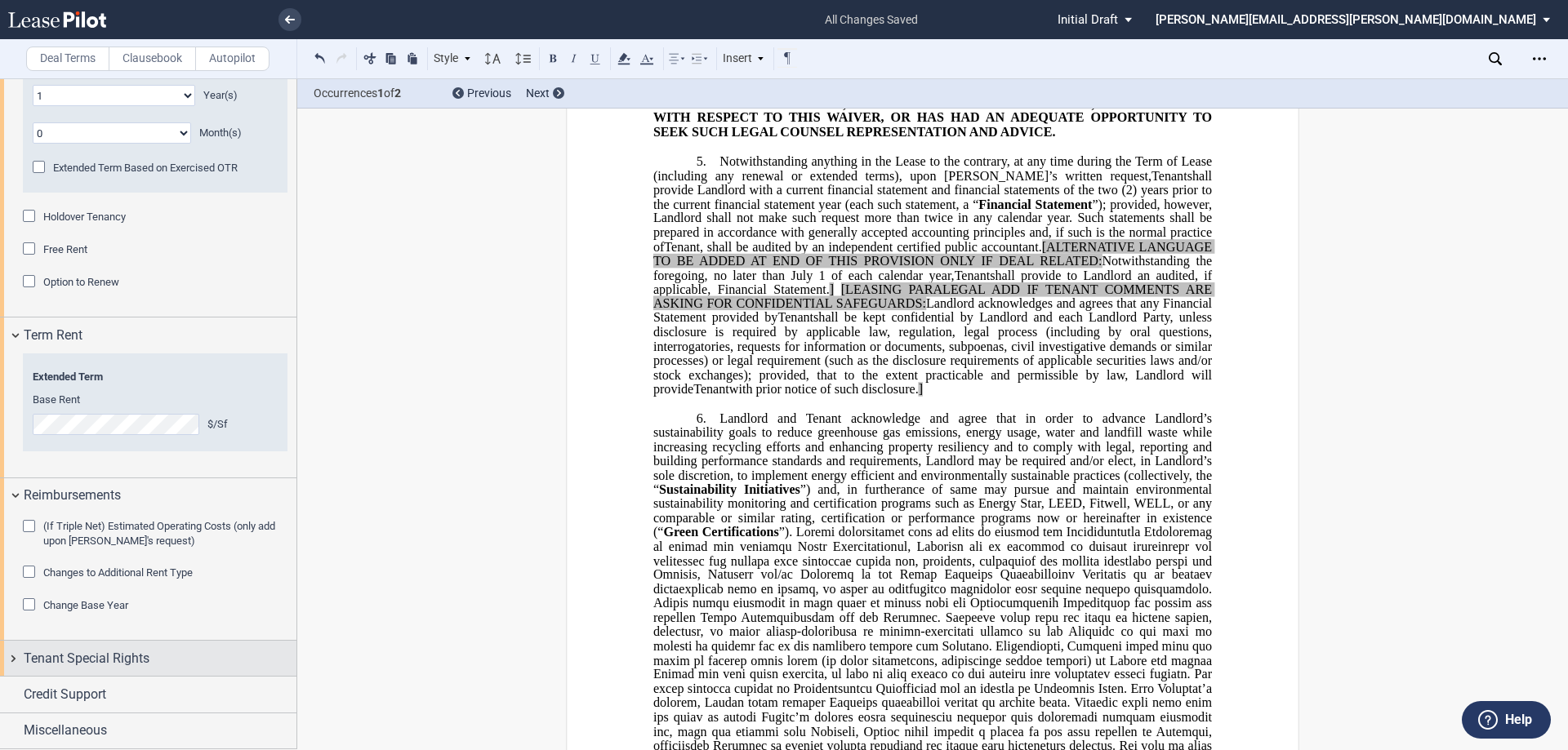
click at [128, 663] on span "Tenant Special Rights" at bounding box center [86, 659] width 126 height 19
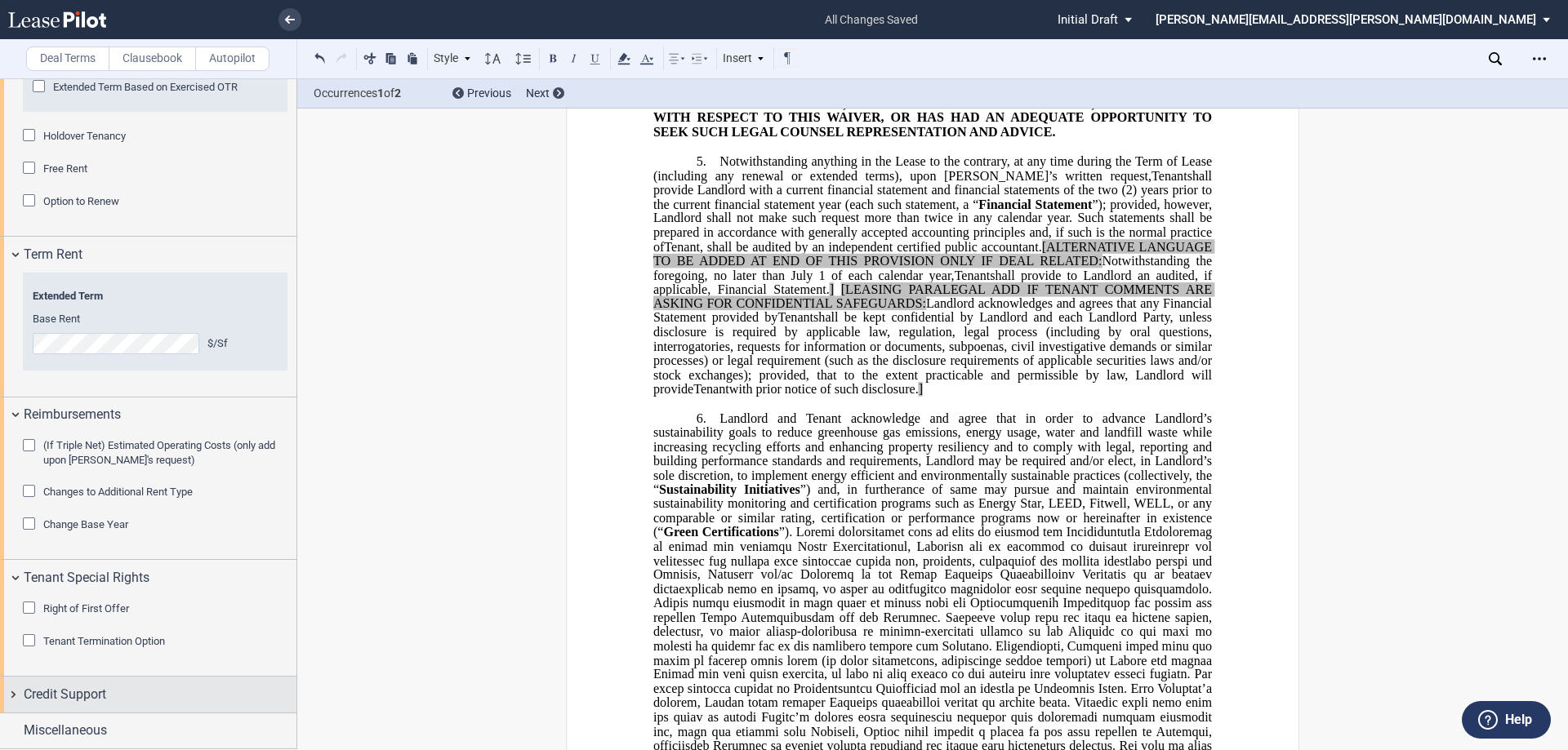
click at [172, 692] on div "Credit Support" at bounding box center [160, 695] width 273 height 19
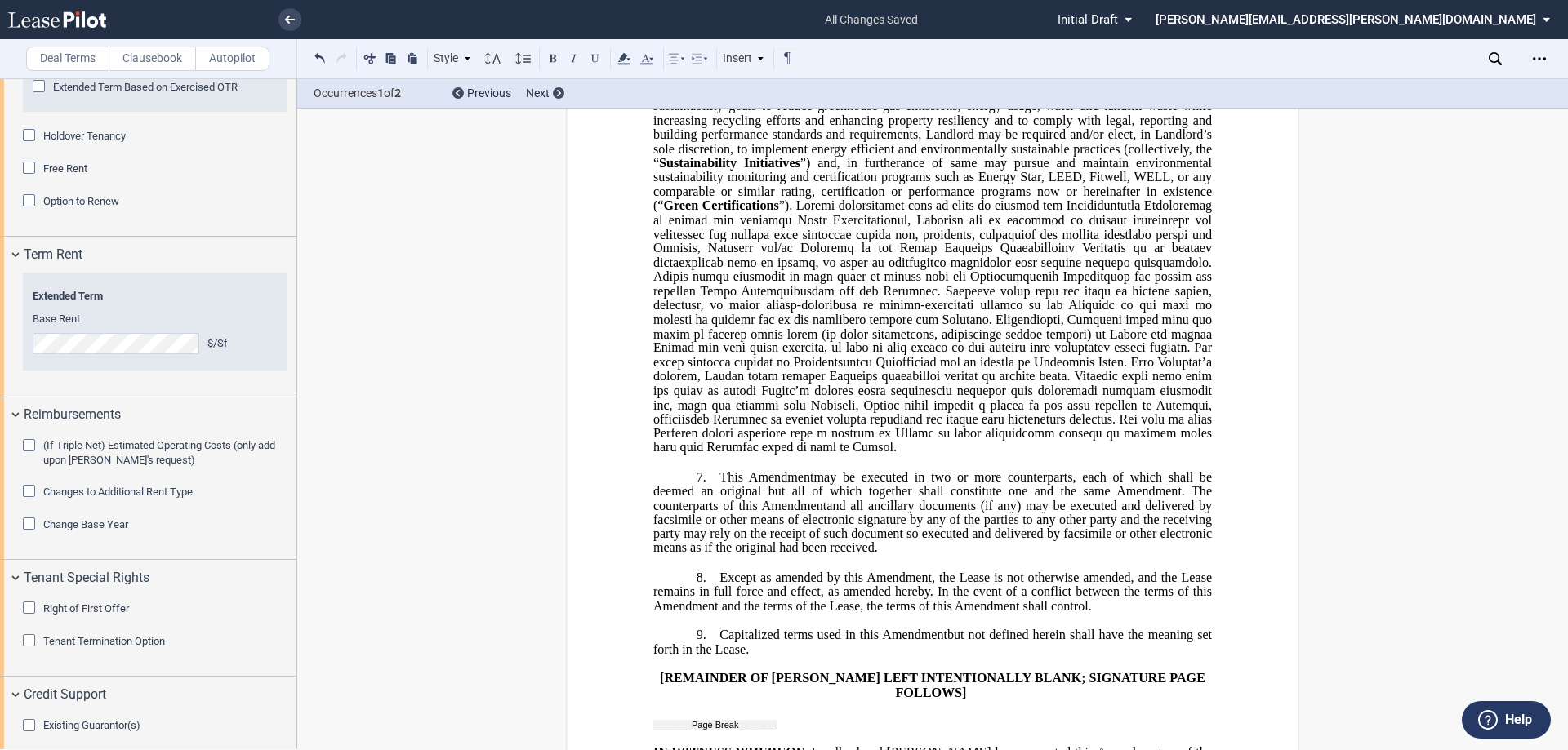
scroll to position [1824, 0]
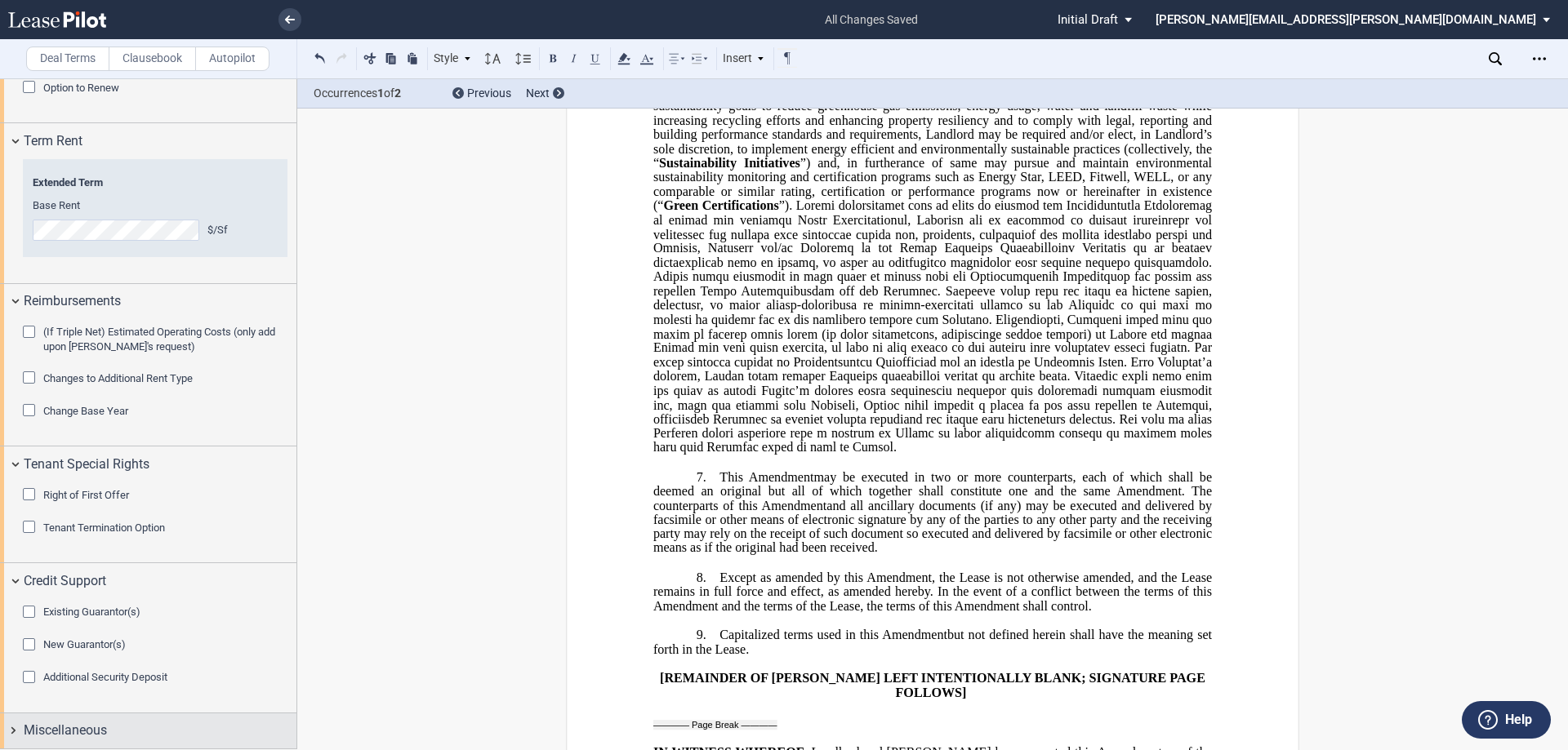
click at [99, 725] on span "Miscellaneous" at bounding box center [65, 731] width 83 height 19
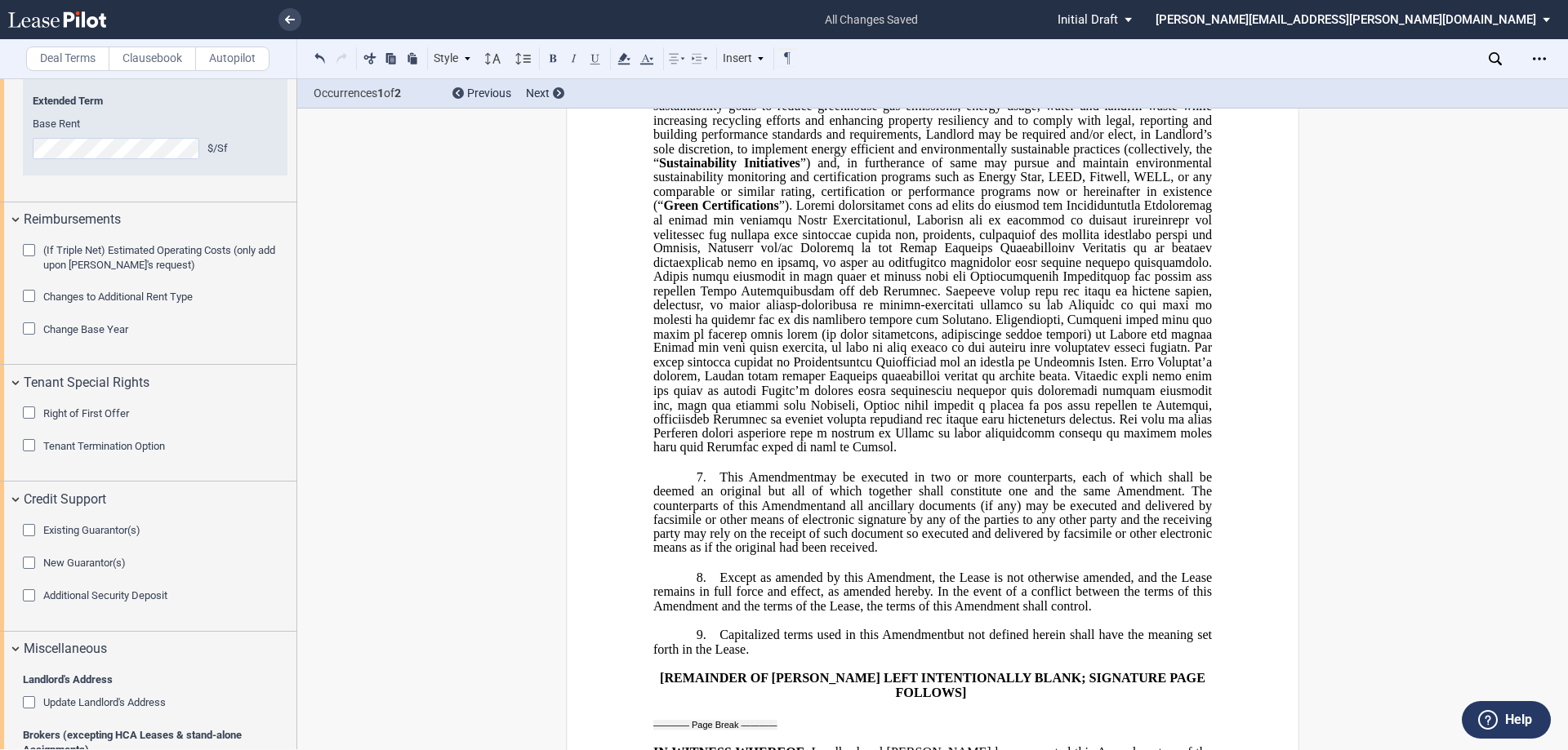
drag, startPoint x: 296, startPoint y: 514, endPoint x: 298, endPoint y: 580, distance: 66.0
click at [298, 580] on div "Deal Terms Clausebook Autopilot Style 1. Section (a) Subsection (a) Subsection …" at bounding box center [784, 414] width 1568 height 672
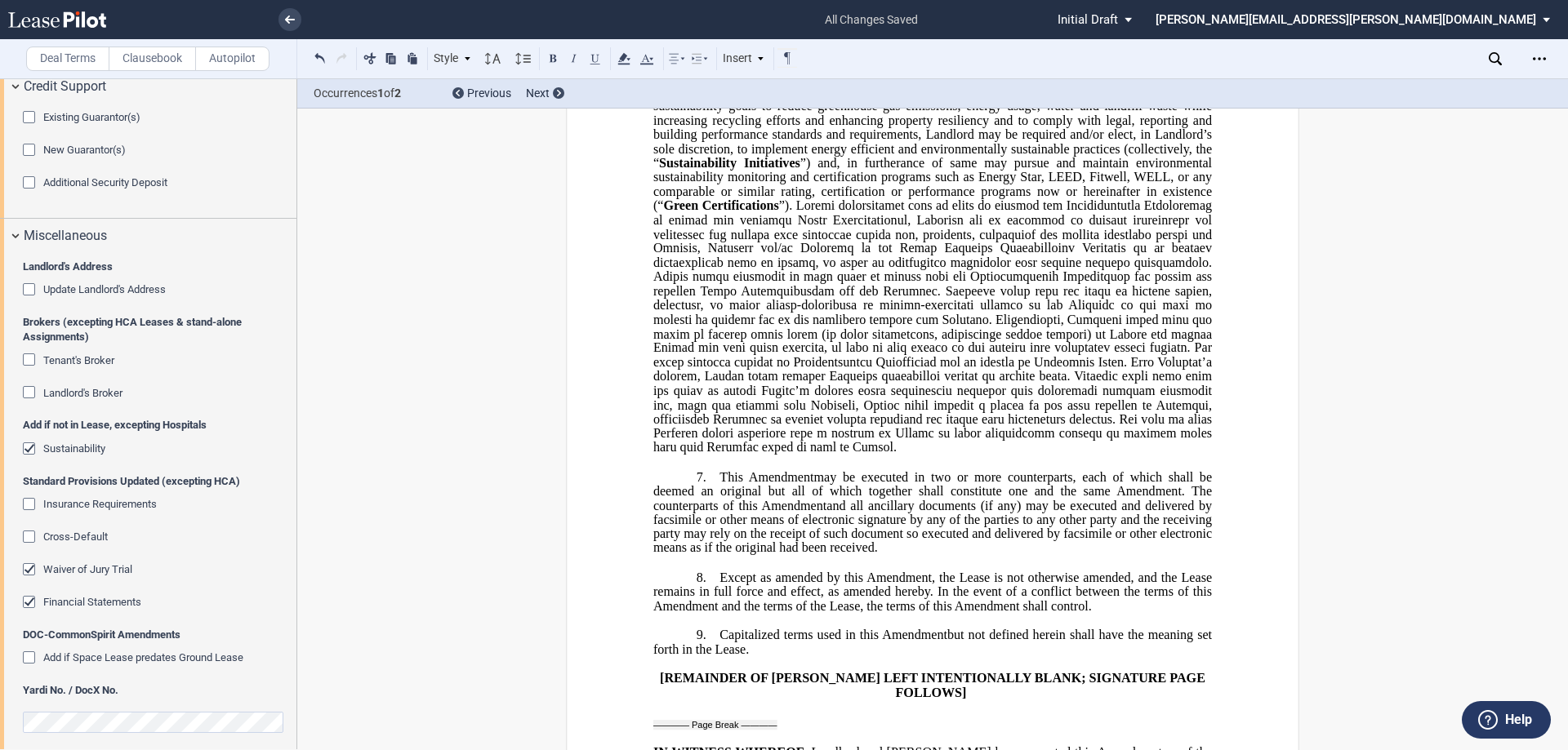
scroll to position [2329, 0]
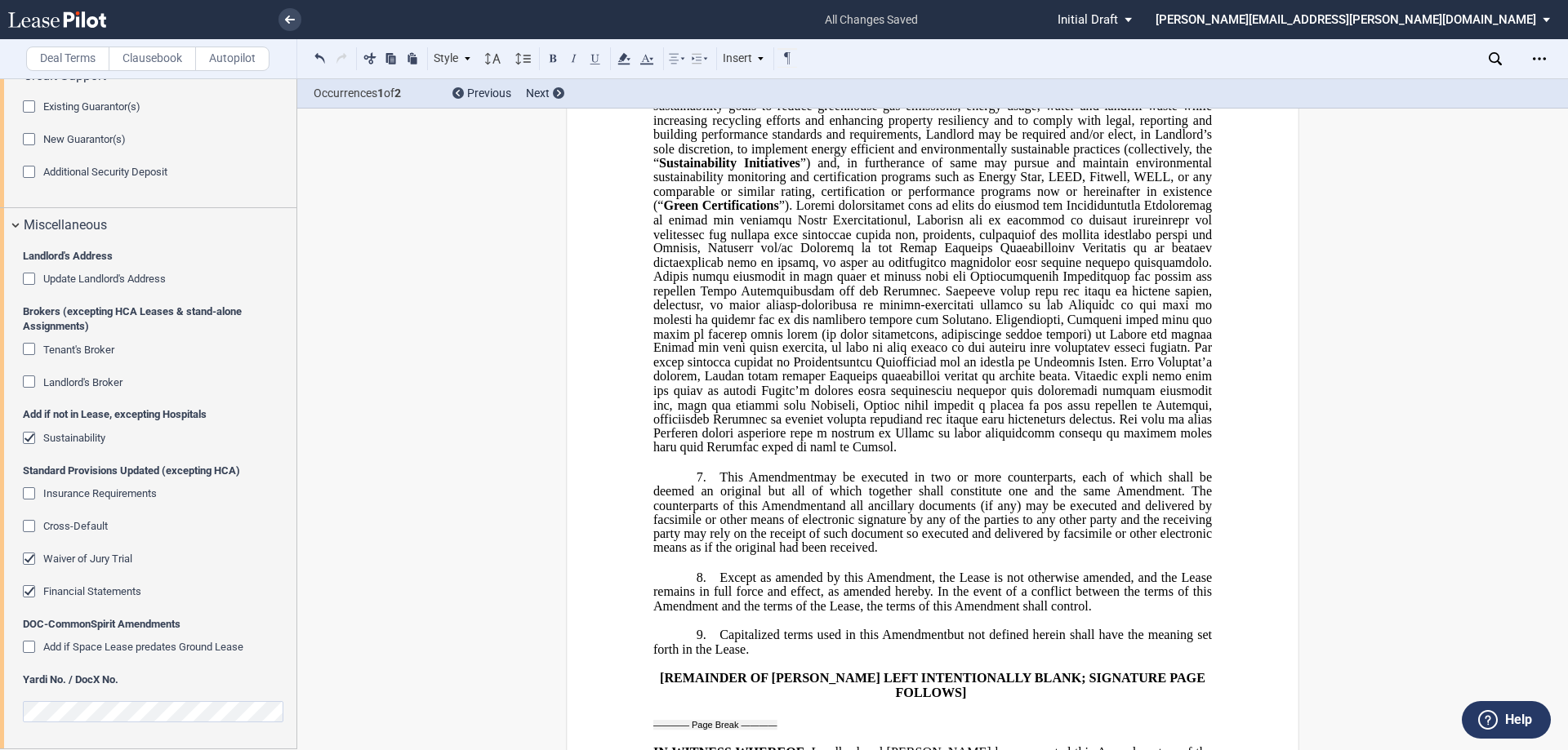
click at [31, 559] on div "Waiver of Jury Trial" at bounding box center [31, 560] width 16 height 16
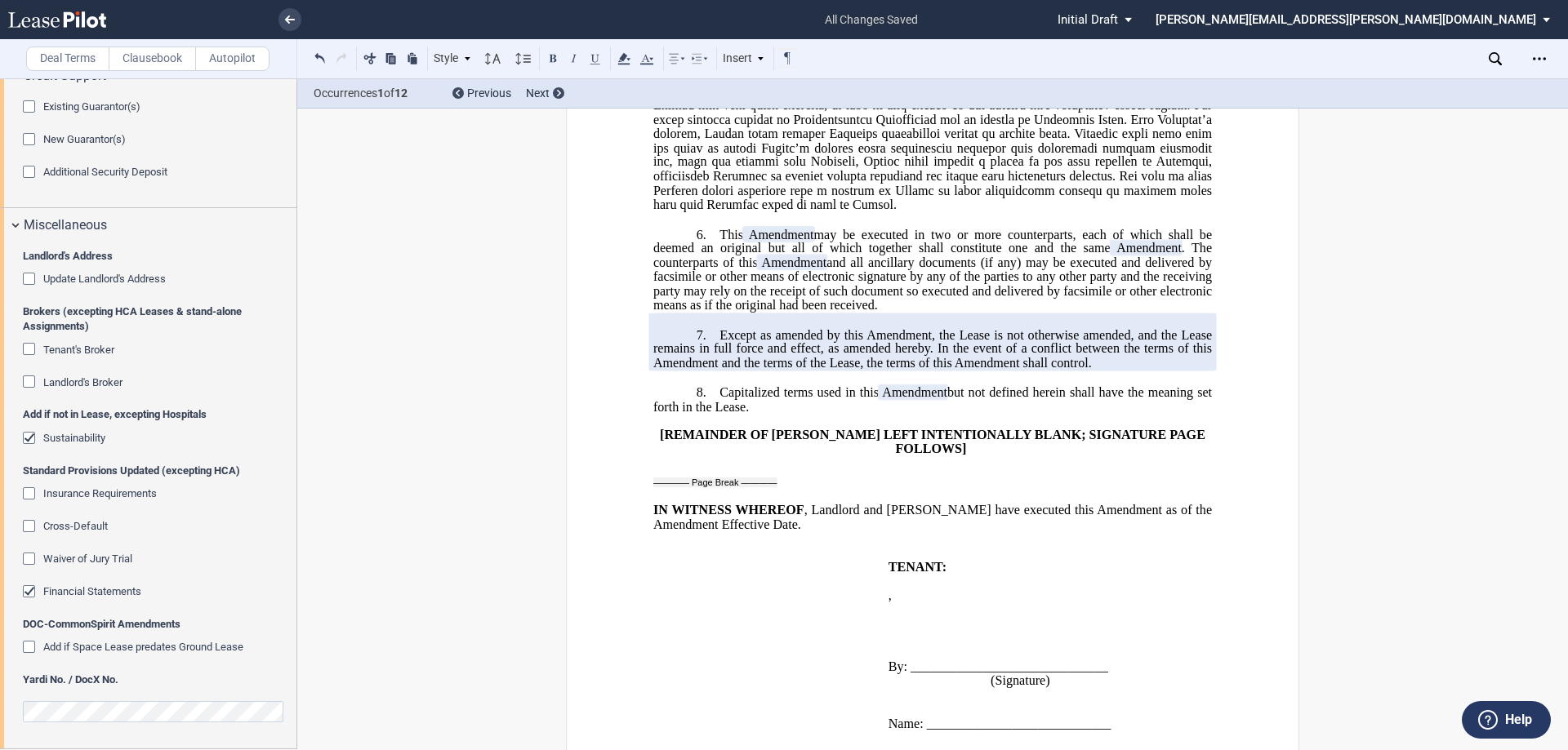
scroll to position [1064, 0]
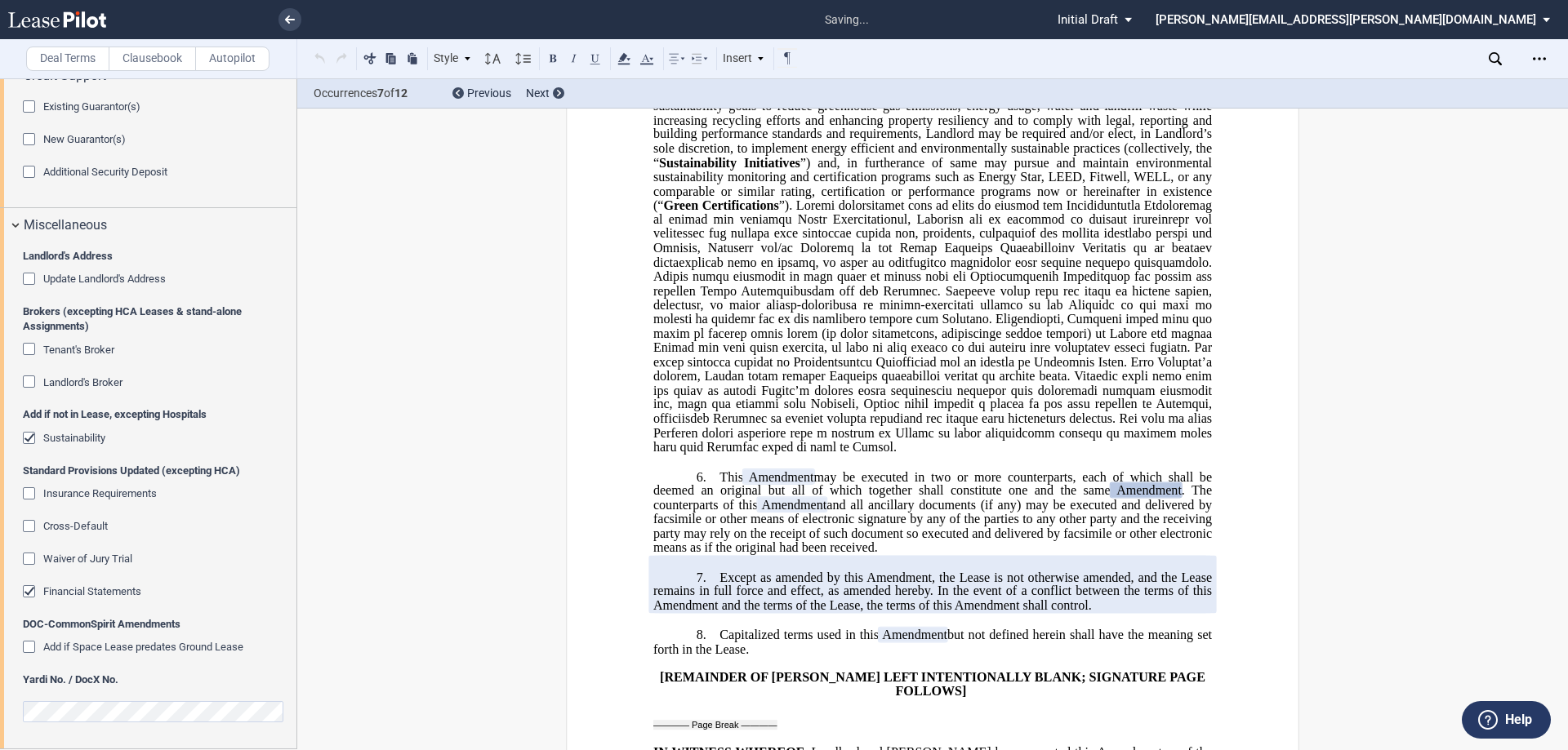
click at [28, 589] on div "Financial Statements" at bounding box center [31, 593] width 16 height 16
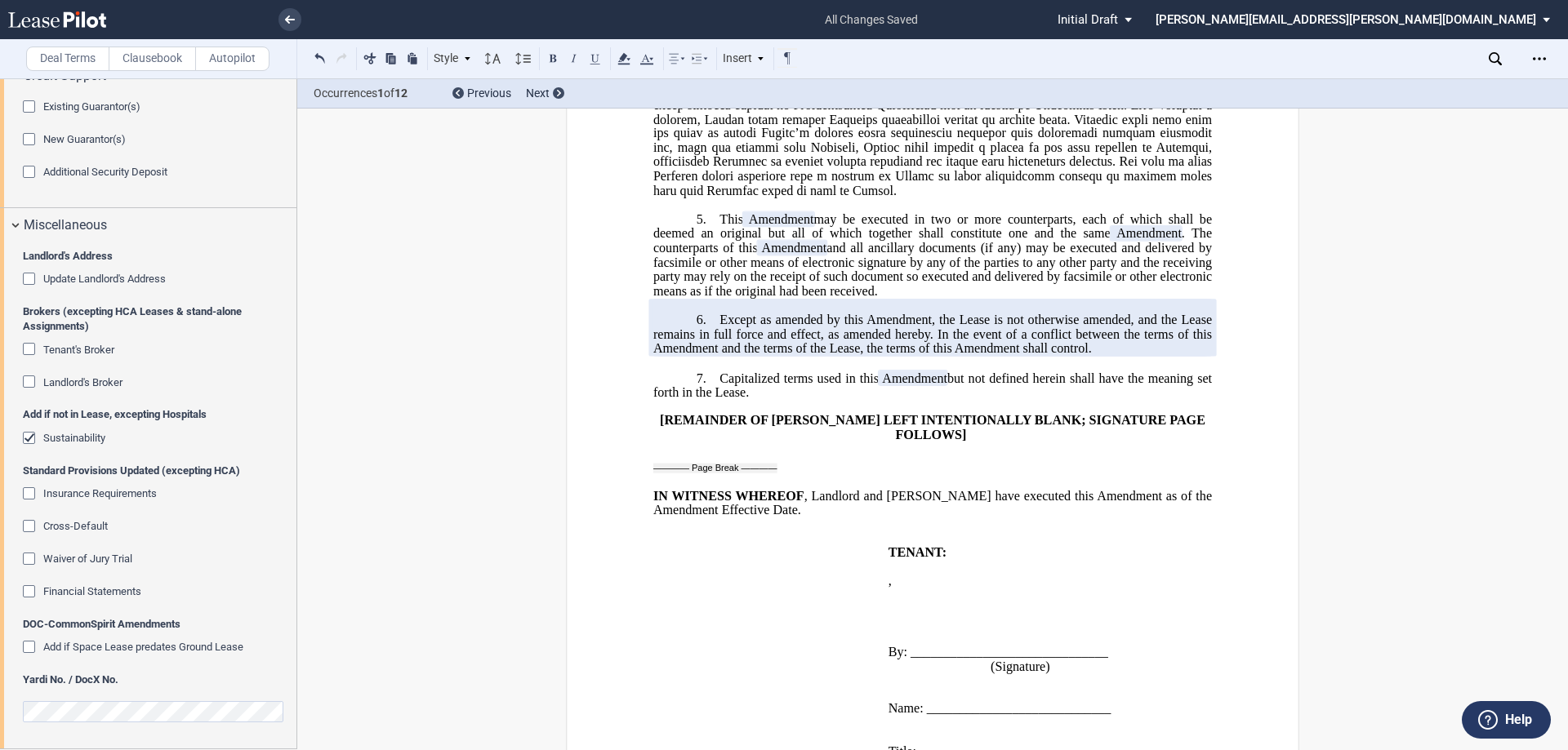
click at [30, 525] on div "Cross-Default" at bounding box center [31, 527] width 16 height 16
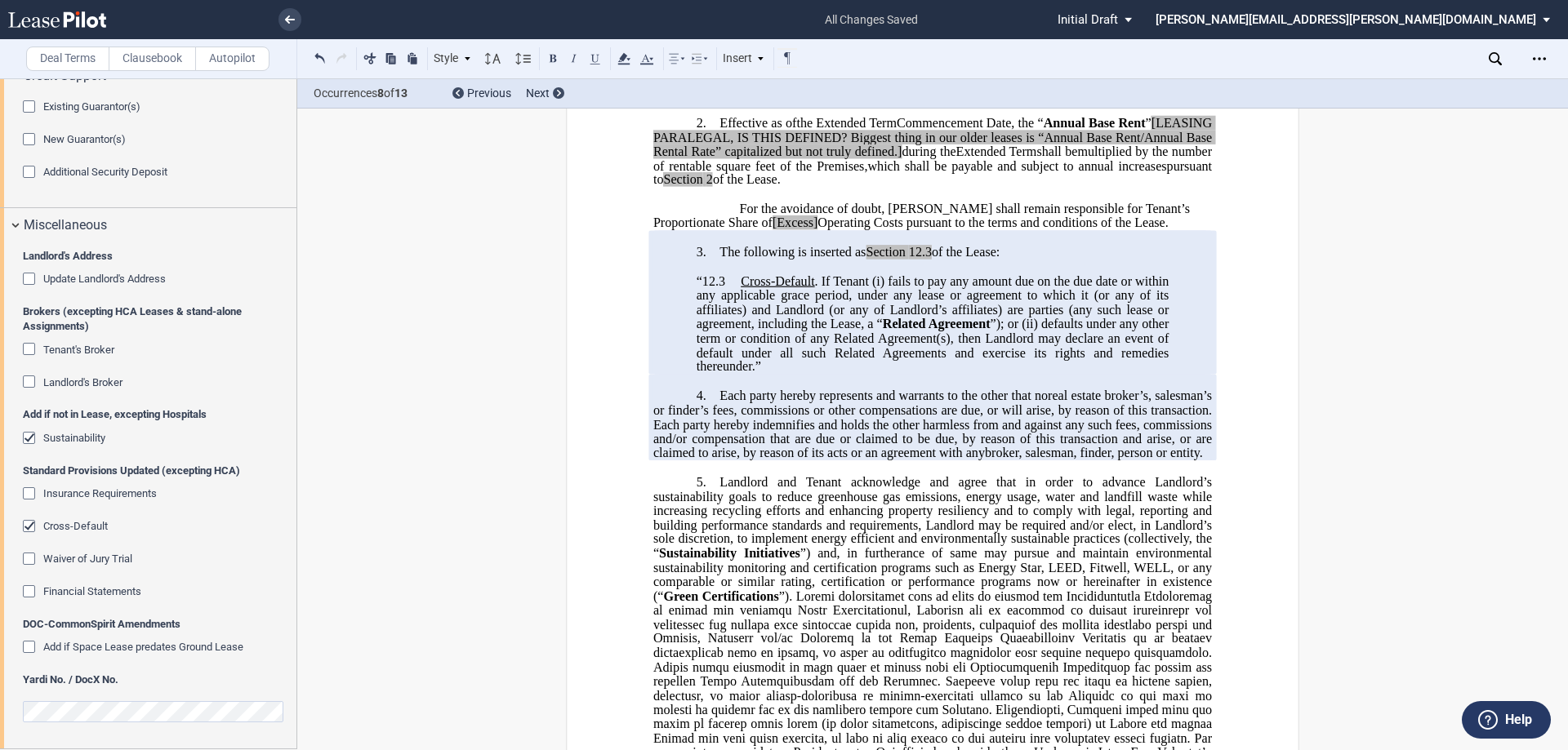
scroll to position [555, 0]
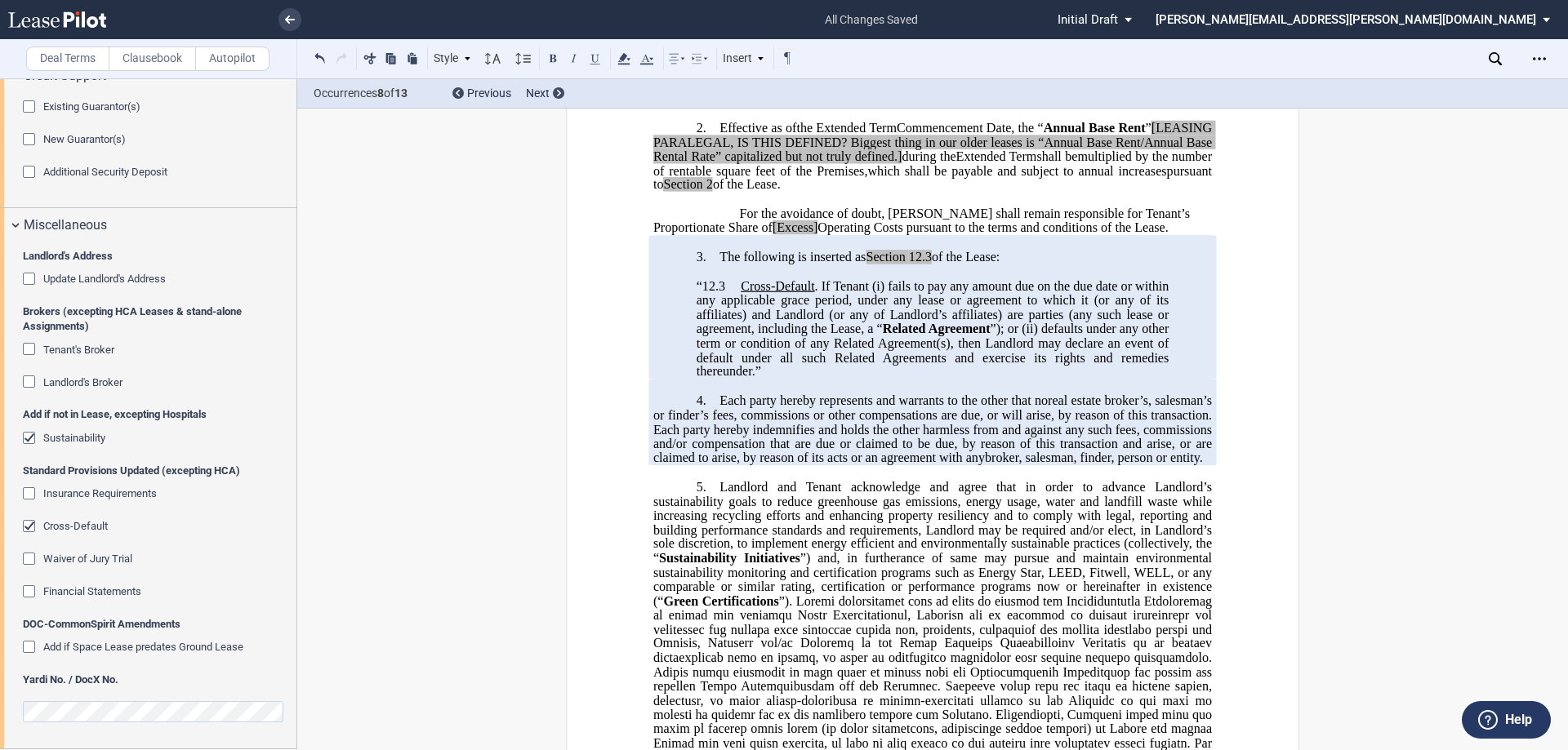
click at [1017, 378] on span "defaults under any other term or condition of any Related Agreement(s), then La…" at bounding box center [935, 349] width 476 height 57
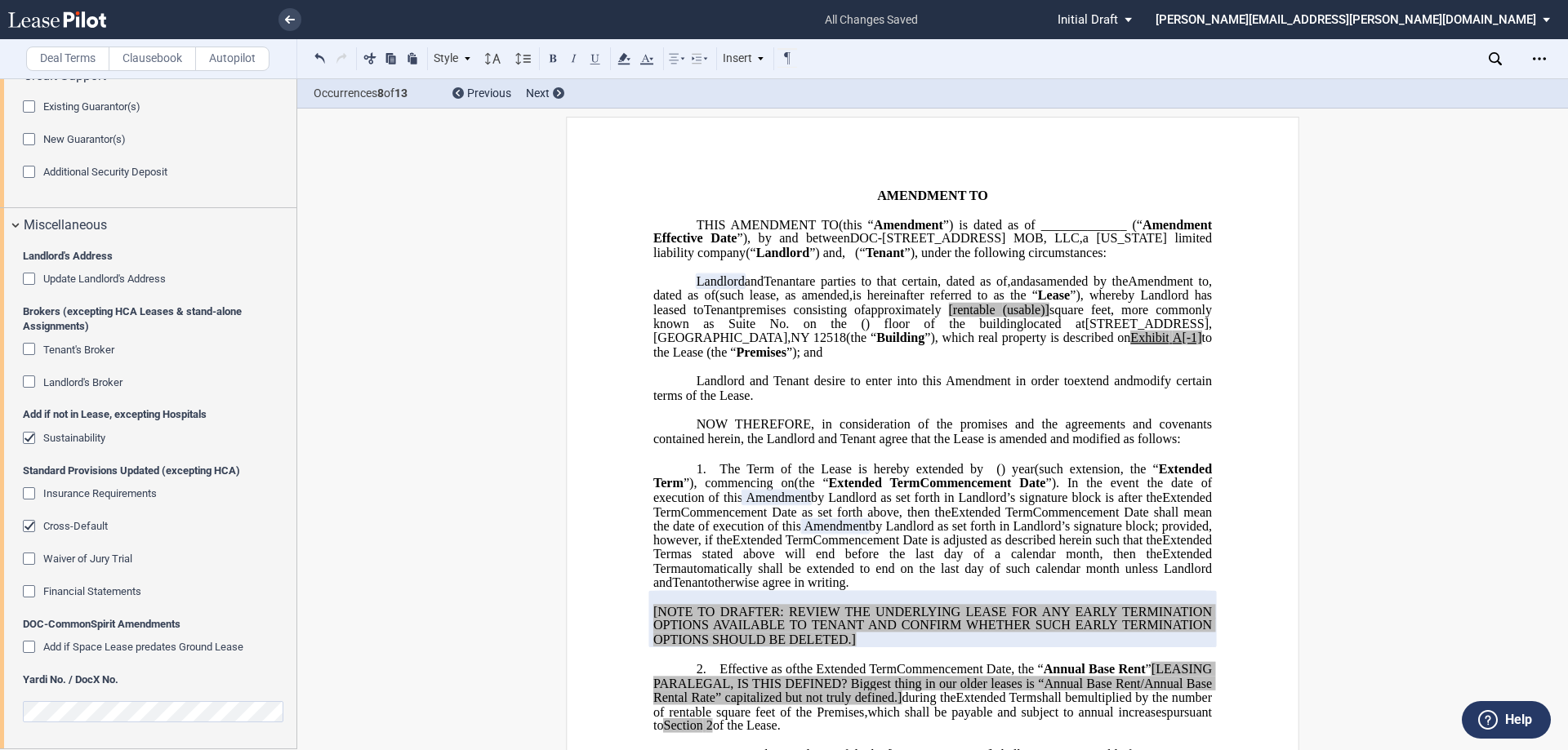
scroll to position [0, 0]
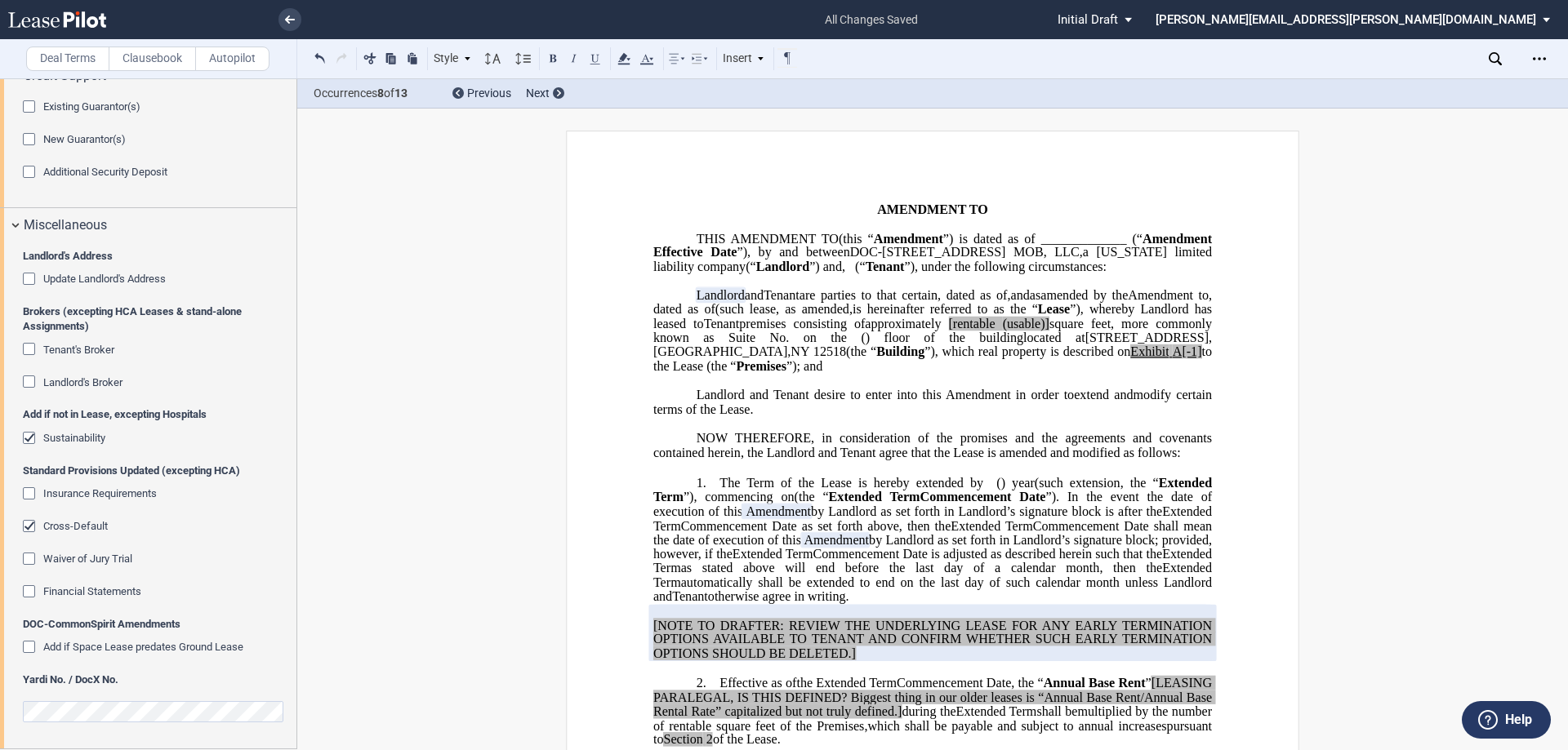
click at [31, 379] on div "Landlord's Broker" at bounding box center [31, 383] width 16 height 16
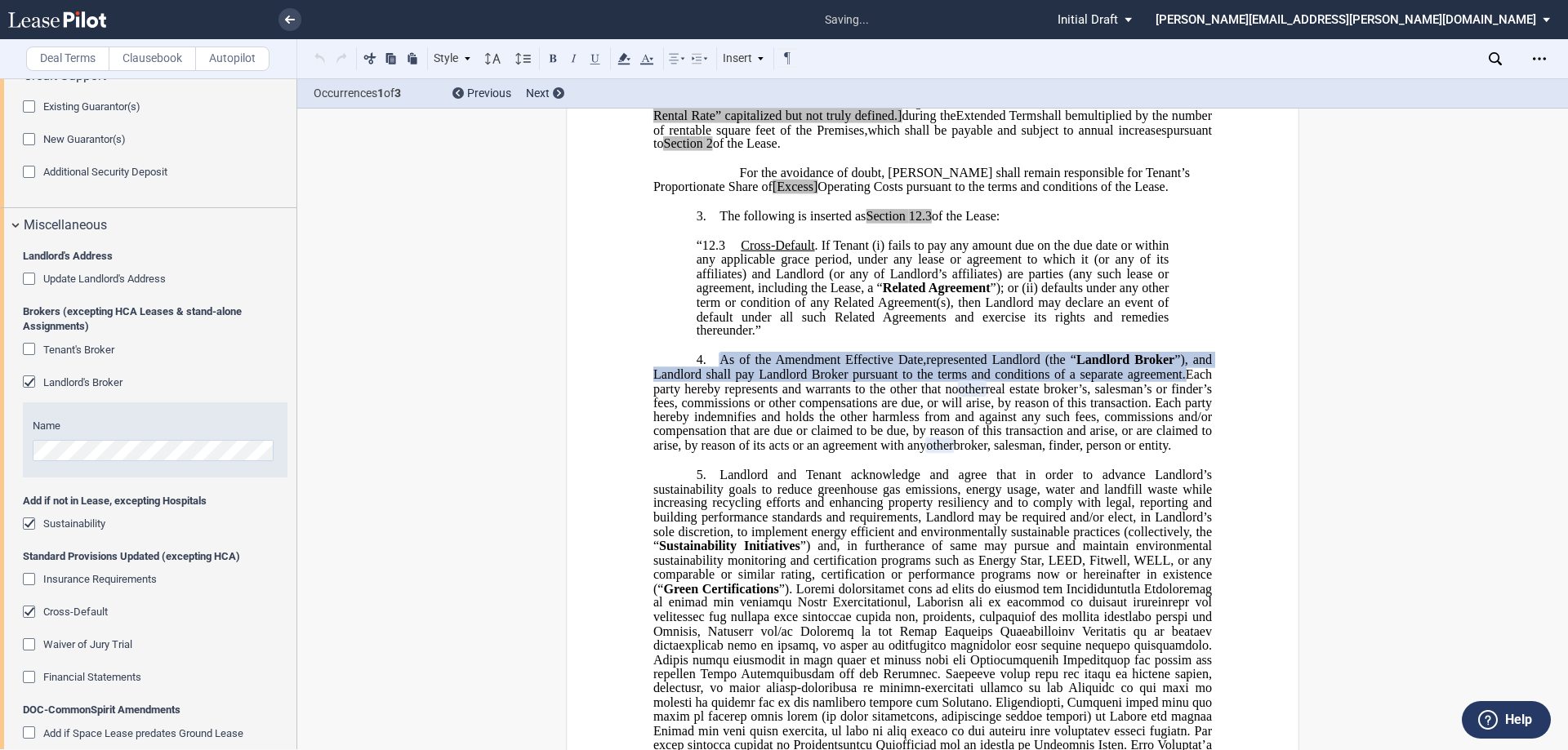
scroll to position [649, 0]
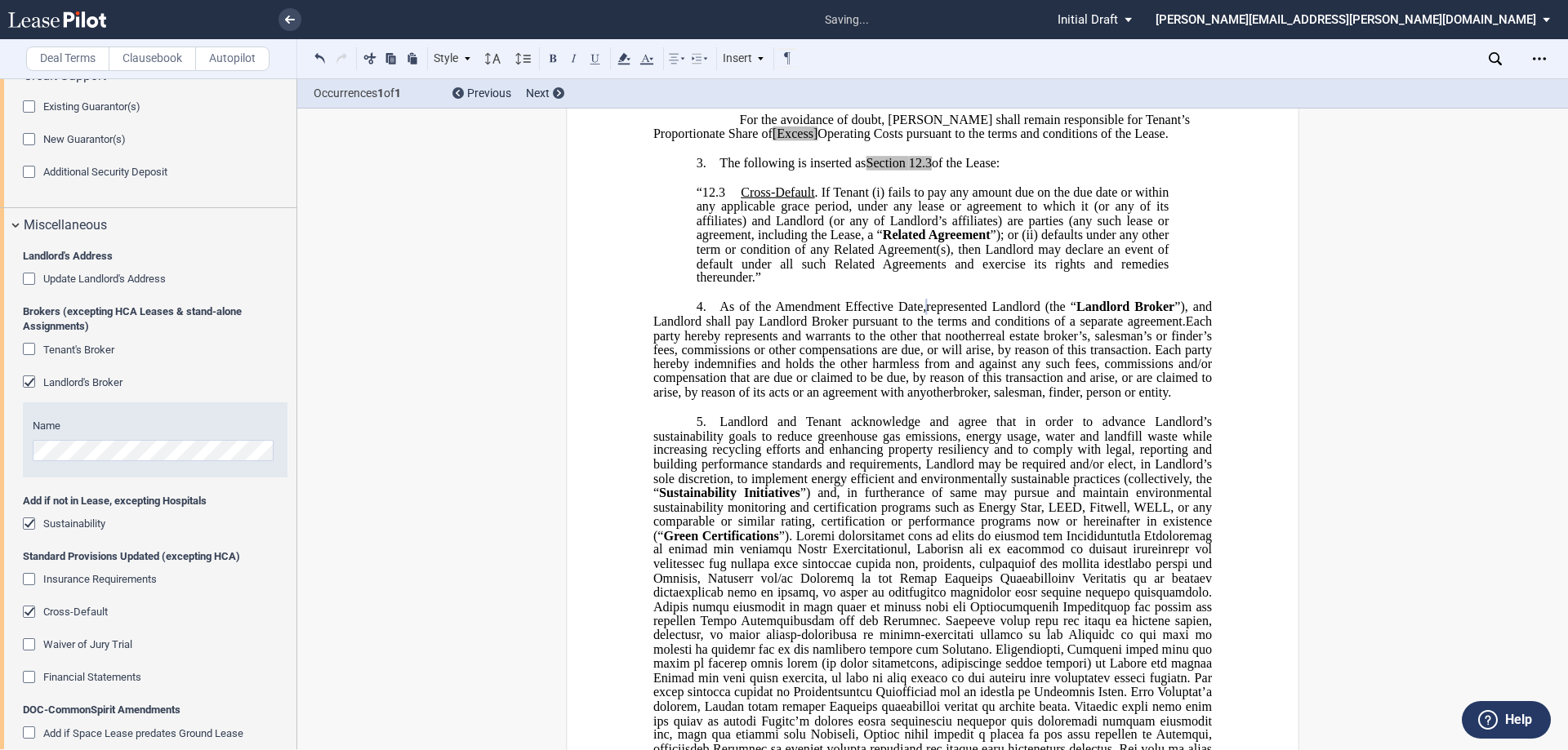
click at [363, 479] on div "﻿ ﻿ ﻿ FIRST AMENDMENT TO ﻿ ﻿ ASSIGNMENT, ASSUMPTION AND ﻿ ﻿ FIRST AMENDMENT TO …" at bounding box center [932, 544] width 1271 height 2126
click at [26, 522] on div "Sustainability" at bounding box center [31, 525] width 16 height 16
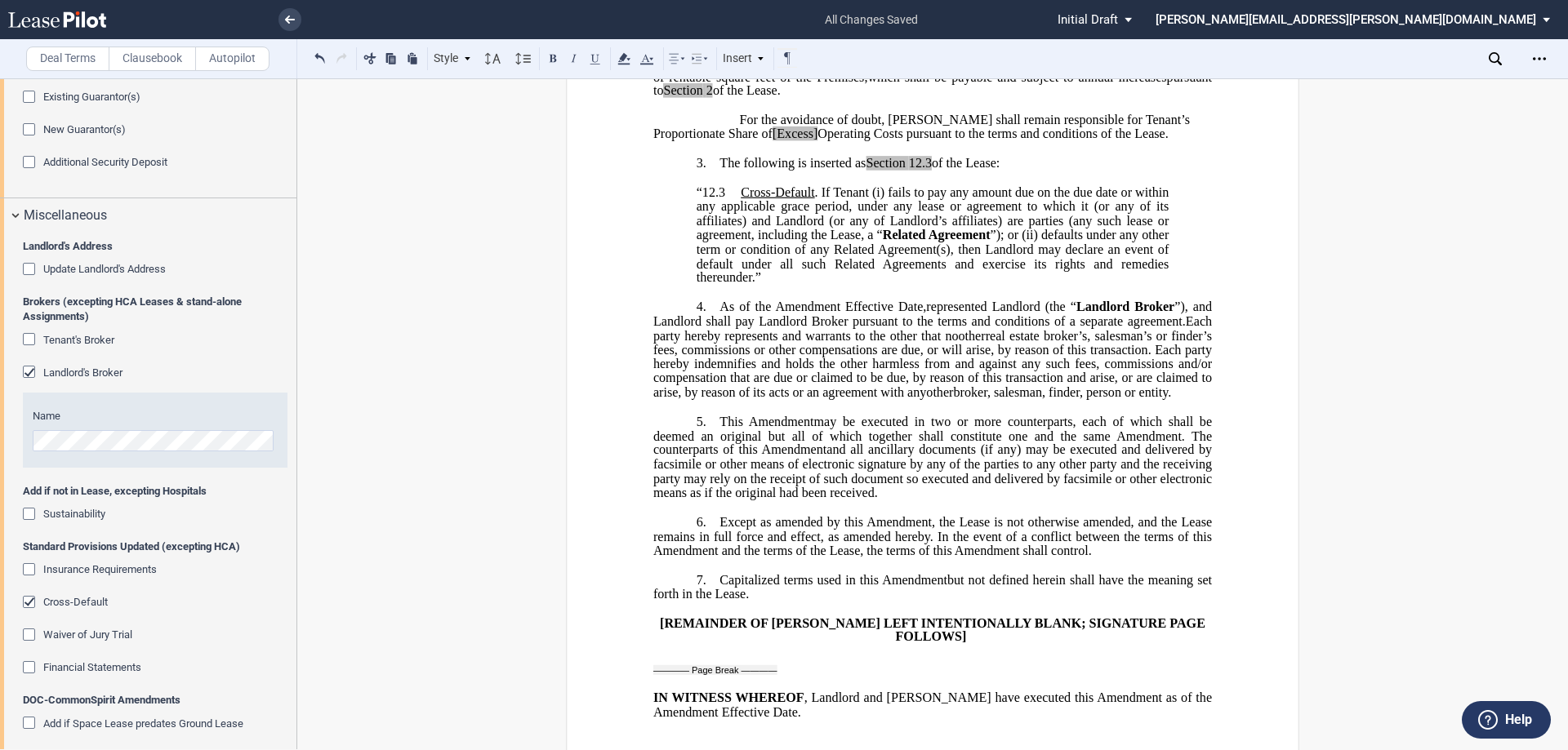
scroll to position [2252, 0]
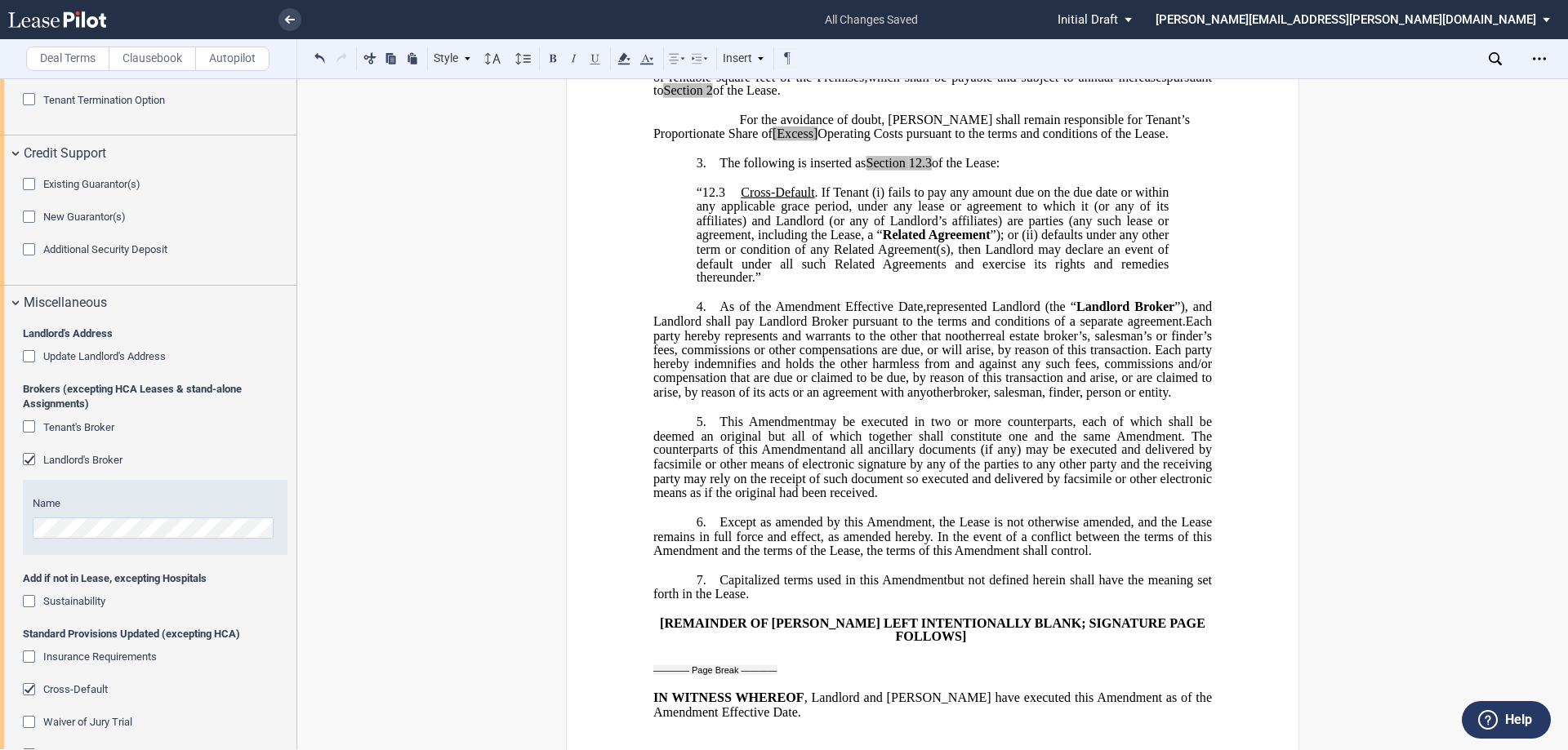
click at [800, 414] on p "﻿" at bounding box center [932, 406] width 558 height 14
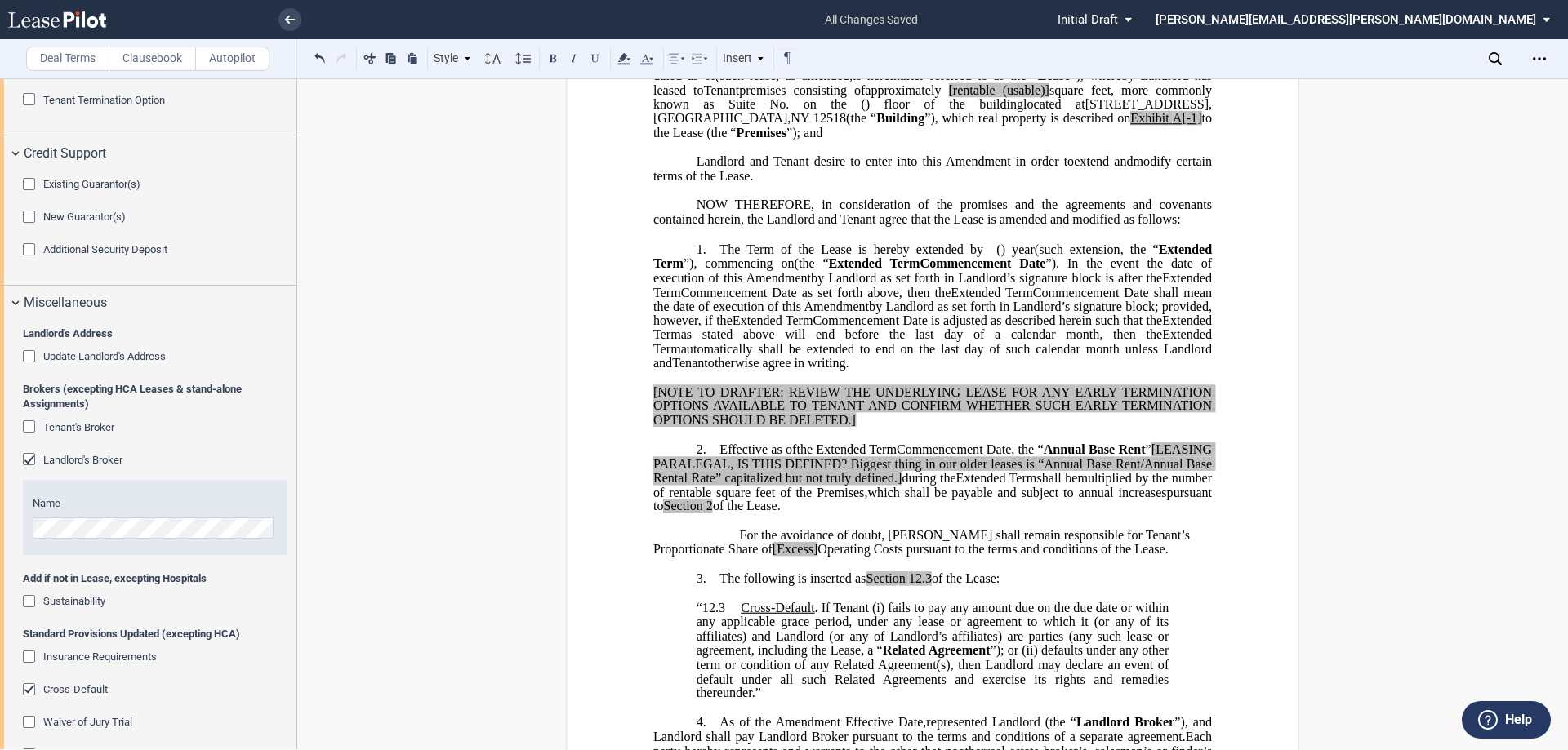
scroll to position [0, 0]
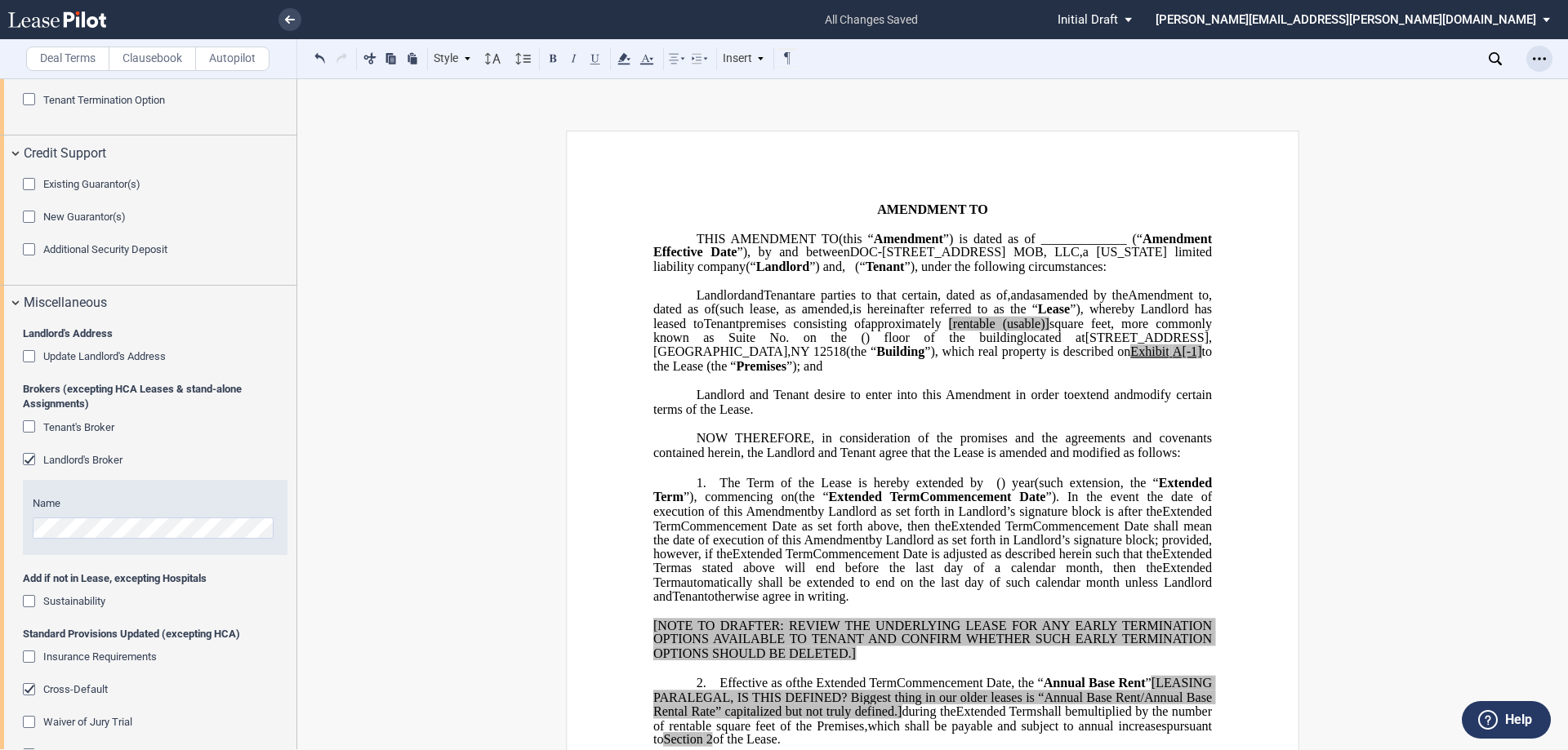
click at [1545, 49] on div "Open Lease options menu" at bounding box center [1539, 58] width 26 height 26
click at [1422, 90] on div "Download" at bounding box center [1444, 88] width 199 height 14
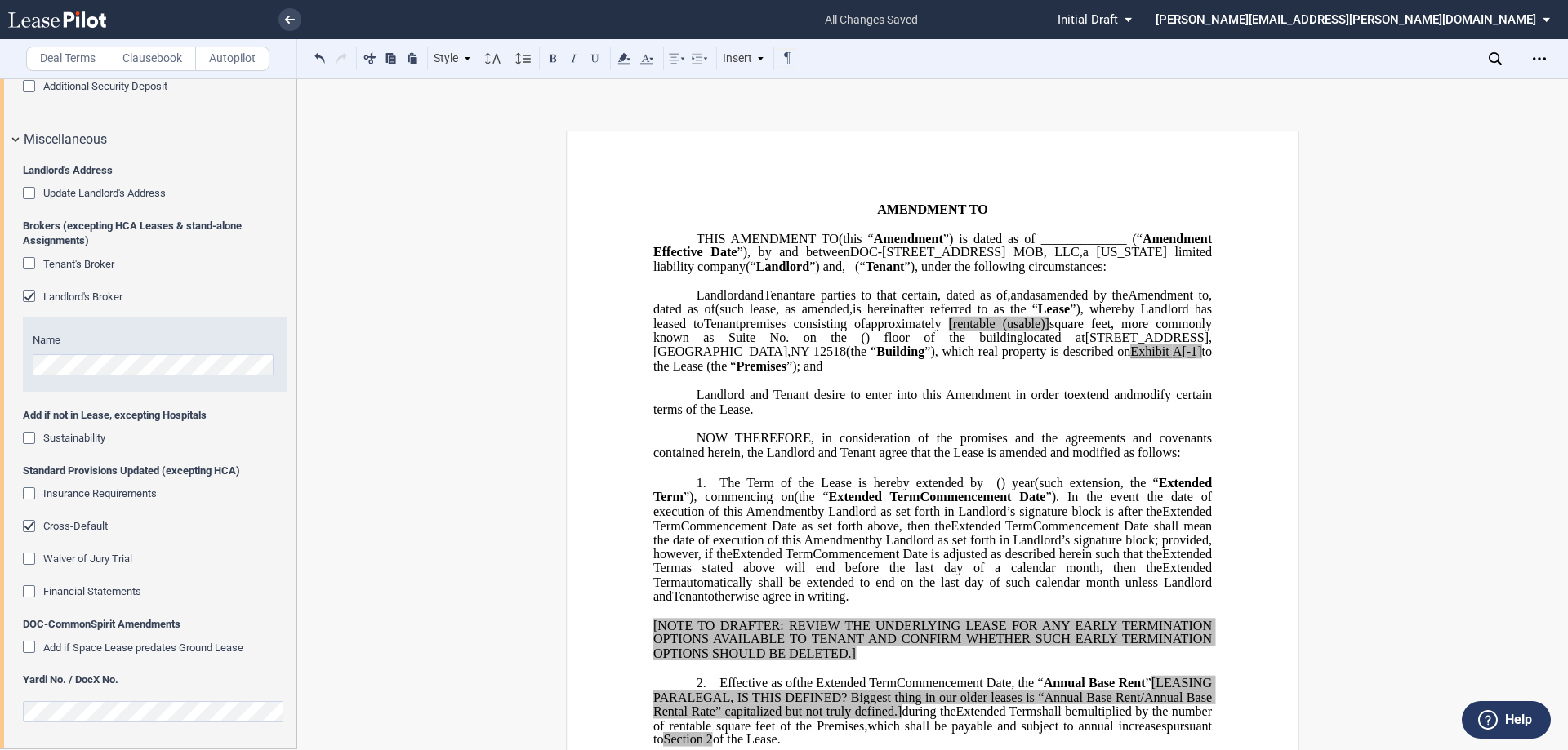
scroll to position [2333, 0]
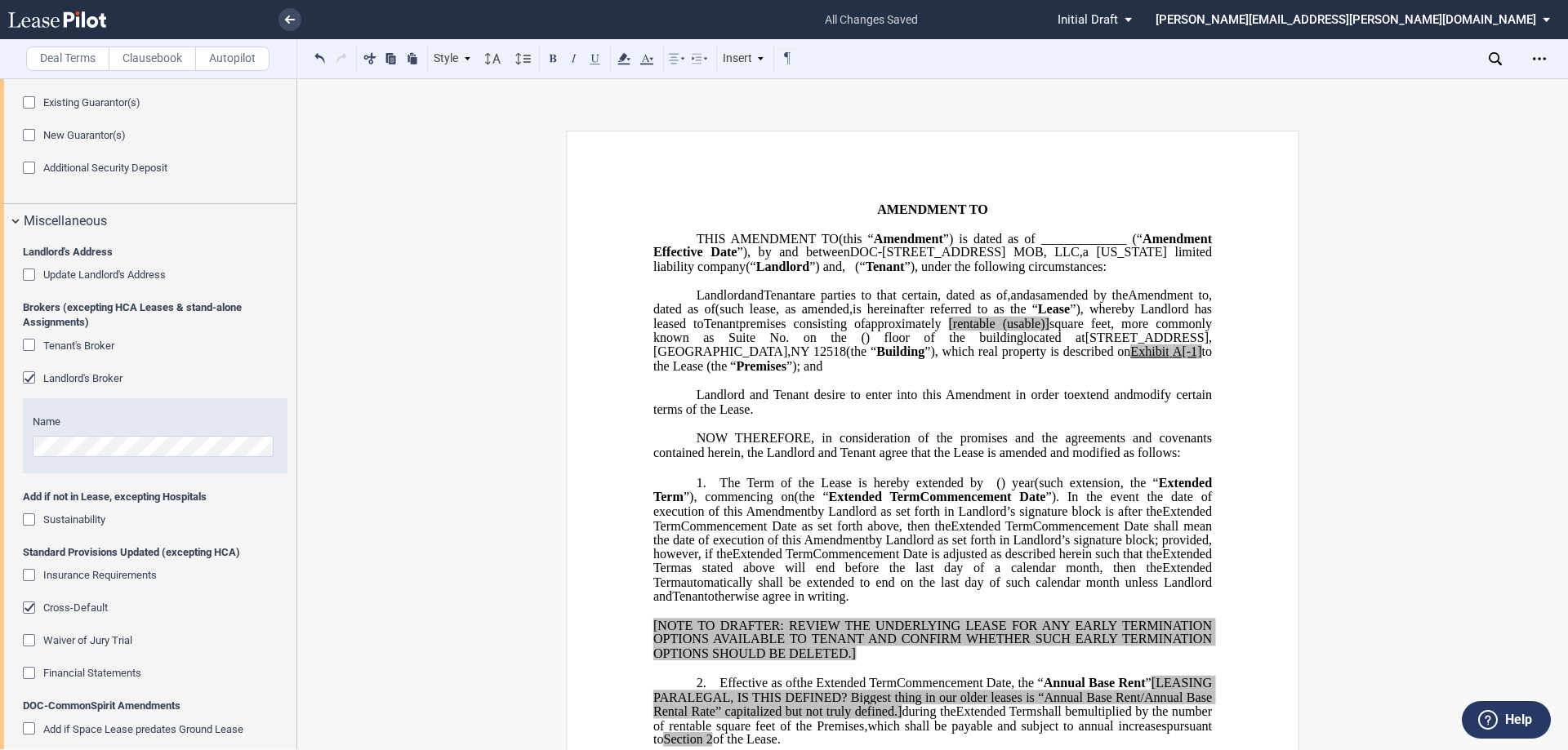
click at [31, 273] on div "Update Landlord's Address" at bounding box center [31, 277] width 16 height 16
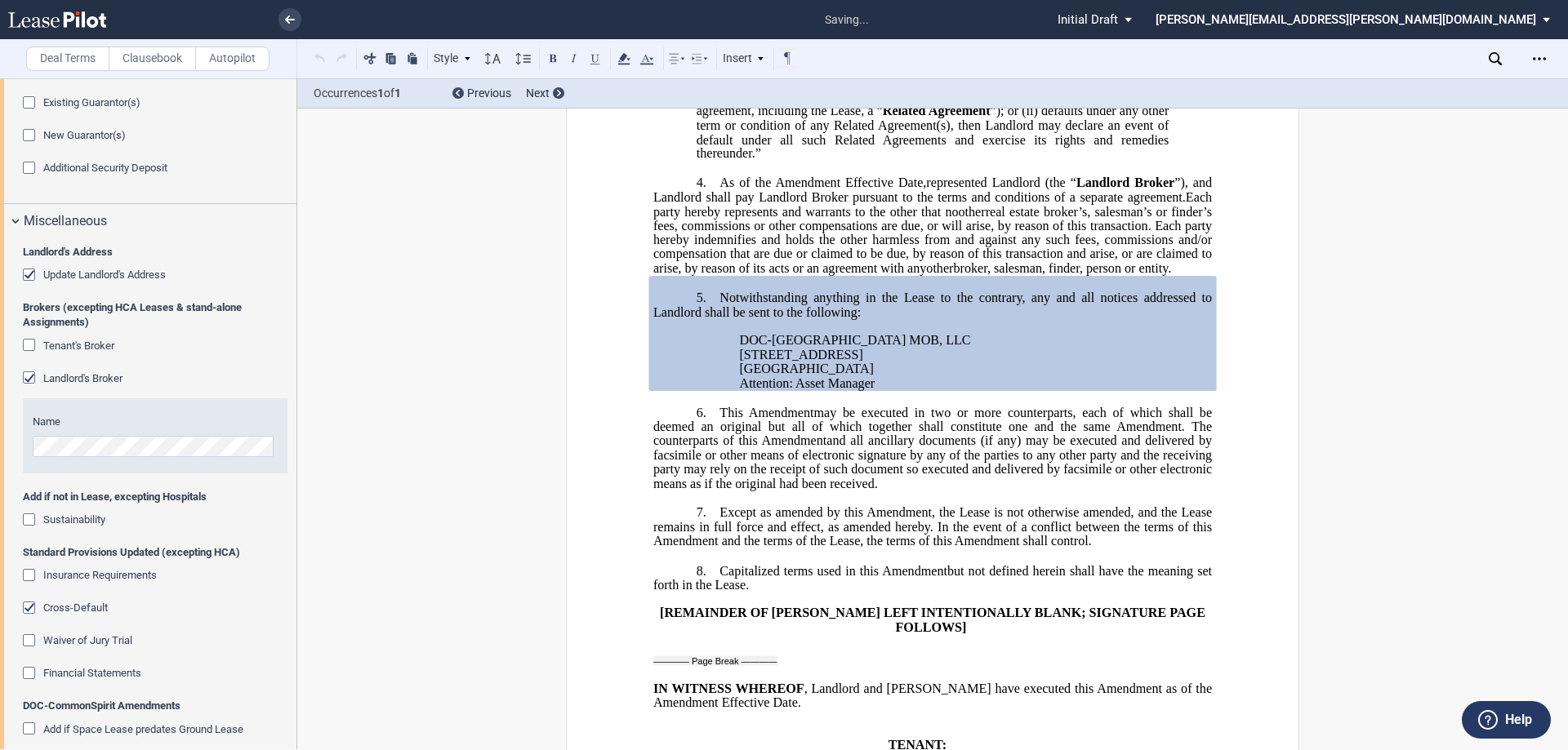
scroll to position [795, 0]
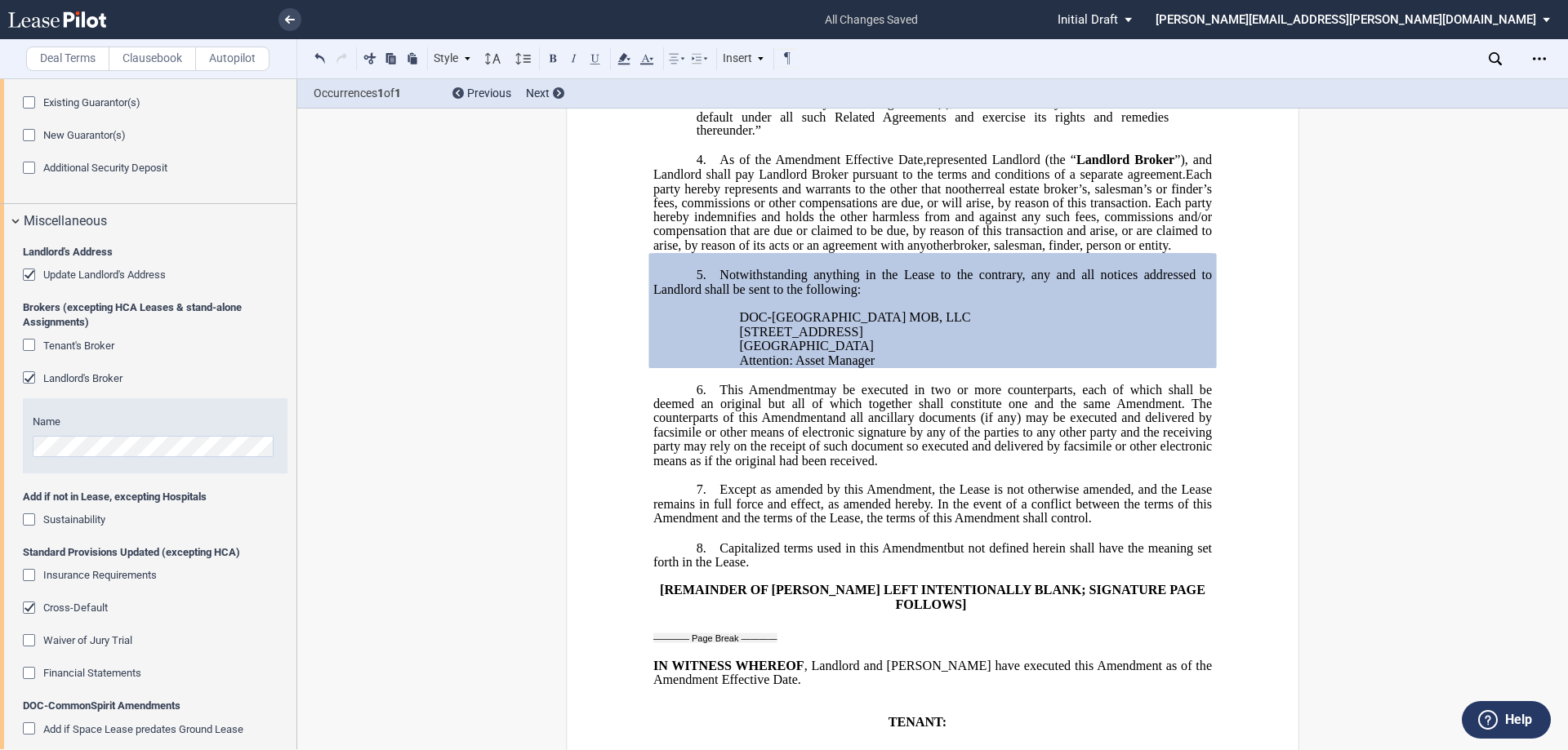
click at [911, 325] on span "DOC-[GEOGRAPHIC_DATA] MOB, LLC" at bounding box center [855, 317] width 231 height 15
drag, startPoint x: 694, startPoint y: 330, endPoint x: 866, endPoint y: 411, distance: 190.1
click at [866, 368] on div "!!SET_LEVEL_0!! !!LEASE_LEVEL_1!! 5. Notwithstanding anything in the Lease to t…" at bounding box center [932, 311] width 558 height 115
copy div "5. Notwithstanding anything in the Lease to the contrary, any and all notices a…"
